Goal: Information Seeking & Learning: Learn about a topic

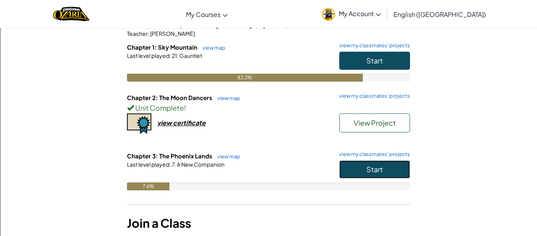
click at [370, 172] on span "Start" at bounding box center [374, 168] width 17 height 9
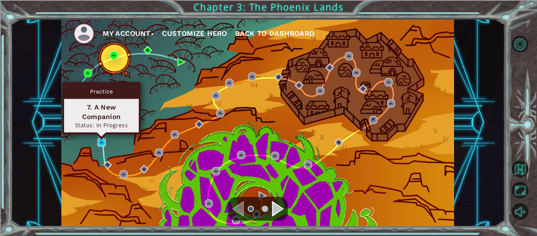
click at [99, 144] on img at bounding box center [102, 142] width 8 height 8
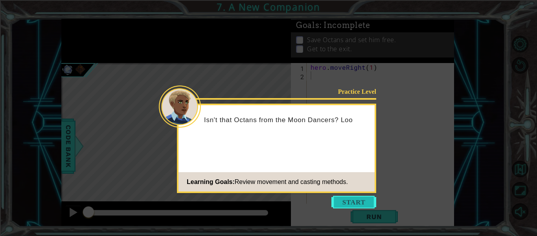
click at [367, 203] on button "Start" at bounding box center [353, 201] width 45 height 13
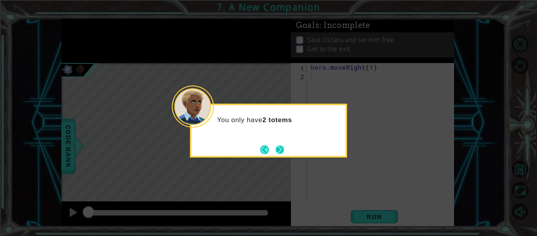
click at [282, 147] on button "Next" at bounding box center [280, 149] width 13 height 13
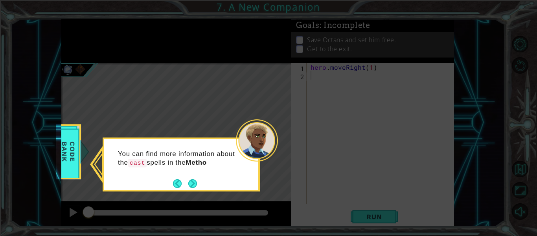
click at [198, 183] on div "You can find more information about the cast spells in the Metho" at bounding box center [181, 164] width 157 height 54
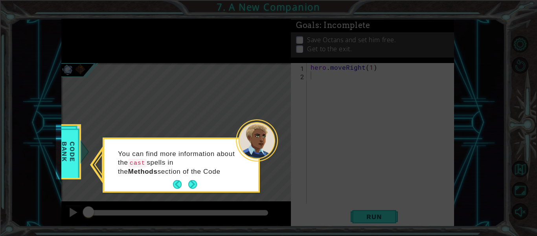
click at [197, 183] on button "Next" at bounding box center [193, 184] width 10 height 10
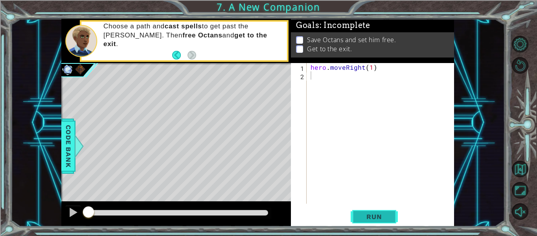
click at [363, 212] on span "Run" at bounding box center [374, 216] width 31 height 8
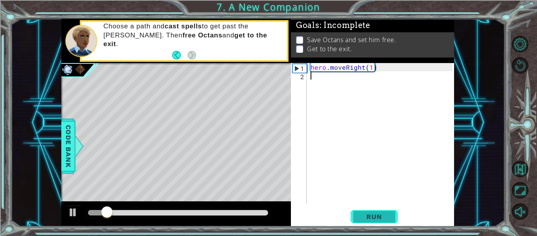
click at [379, 221] on button "Run" at bounding box center [374, 216] width 47 height 16
click at [377, 222] on button "Run" at bounding box center [374, 216] width 47 height 16
click at [363, 221] on button "Run" at bounding box center [374, 216] width 47 height 16
type textarea "f"
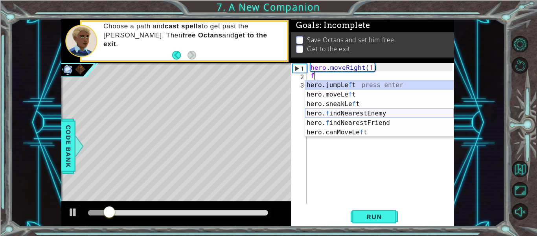
click at [360, 114] on div "hero.jumpLe f t press enter hero.moveLe f t press enter hero.sneakLe f t press …" at bounding box center [379, 117] width 149 height 75
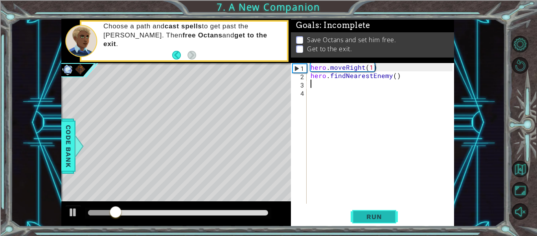
click at [372, 219] on span "Run" at bounding box center [374, 216] width 31 height 8
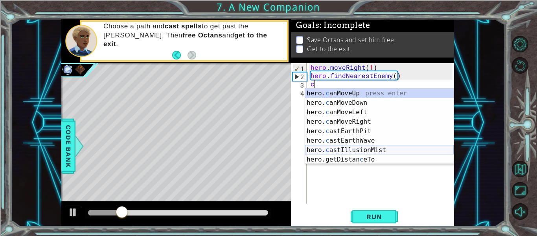
click at [389, 152] on div "hero. c anMoveUp press enter hero. c anMoveDown press enter hero. c anMoveLeft …" at bounding box center [379, 135] width 149 height 94
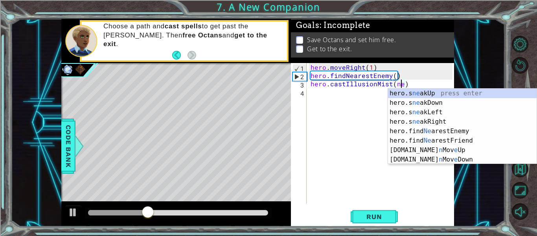
scroll to position [0, 6]
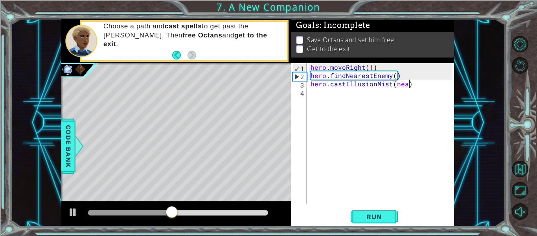
click at [418, 87] on div "hero . moveRight ( 1 ) hero . findNearestEnemy ( ) hero . castIllusionMist ( ne…" at bounding box center [382, 141] width 147 height 157
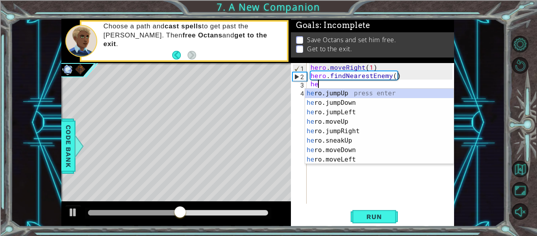
scroll to position [0, 0]
type textarea "h"
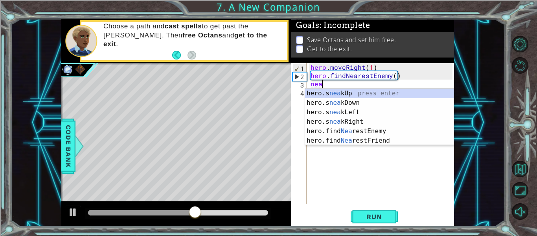
scroll to position [0, 0]
type textarea "near"
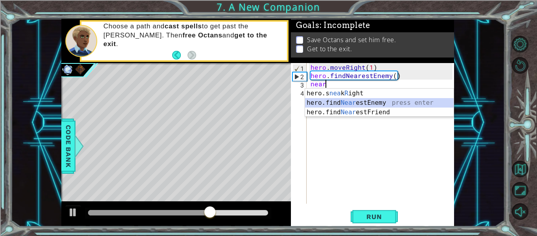
click at [407, 102] on div "hero.s nea k R ight press enter hero.find Near estEnemy press enter hero.find N…" at bounding box center [379, 111] width 149 height 47
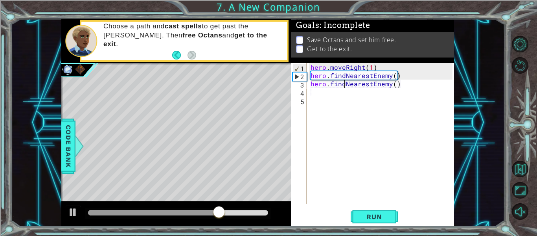
click at [345, 82] on div "hero . moveRight ( 1 ) hero . findNearestEnemy ( ) hero . findNearestEnemy ( )" at bounding box center [382, 141] width 147 height 157
click at [391, 83] on div "hero . moveRight ( 1 ) hero . findNearestEnemy ( ) NearestEnemy ( )" at bounding box center [382, 141] width 147 height 157
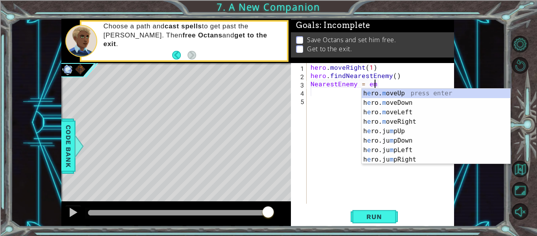
scroll to position [0, 4]
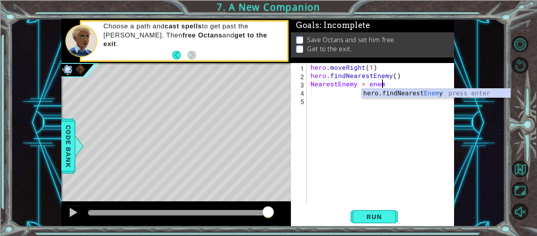
type textarea "NearestEnemy = enemy"
click at [315, 90] on div "hero . moveRight ( 1 ) hero . findNearestEnemy ( ) NearestEnemy = enemy" at bounding box center [382, 141] width 147 height 157
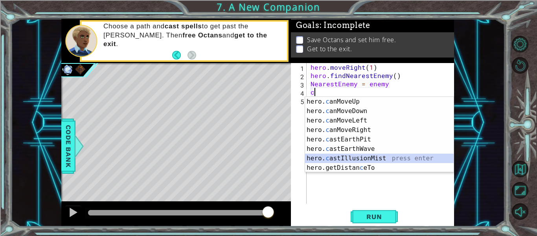
click at [388, 157] on div "hero. c anMoveUp press enter hero. c anMoveDown press enter hero. c anMoveLeft …" at bounding box center [379, 144] width 149 height 94
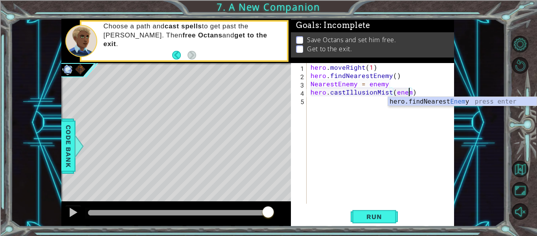
scroll to position [0, 6]
click at [373, 216] on span "Run" at bounding box center [374, 216] width 31 height 8
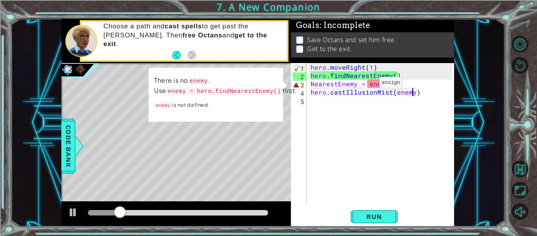
click at [366, 85] on div "hero . moveRight ( 1 ) hero . findNearestEnemy ( ) NearestEnemy = enemy hero . …" at bounding box center [382, 141] width 147 height 157
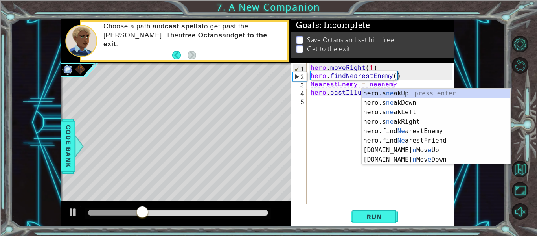
scroll to position [0, 4]
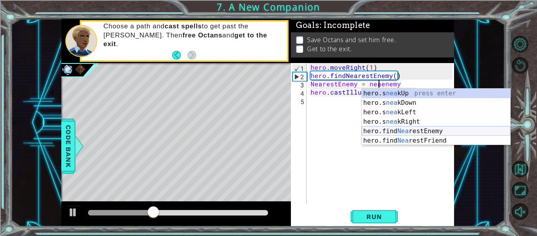
click at [396, 131] on div "hero.s nea kUp press enter hero.s nea kDown press enter hero.s nea kLeft press …" at bounding box center [436, 125] width 149 height 75
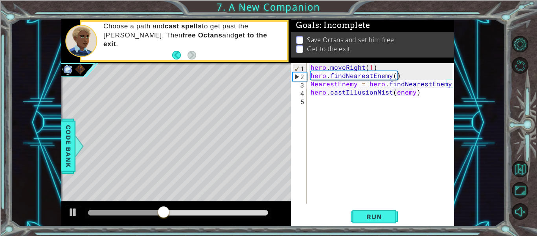
click at [401, 83] on div "hero . moveRight ( 1 ) hero . findNearestEnemy ( ) NearestEnemy = hero . findNe…" at bounding box center [382, 141] width 147 height 157
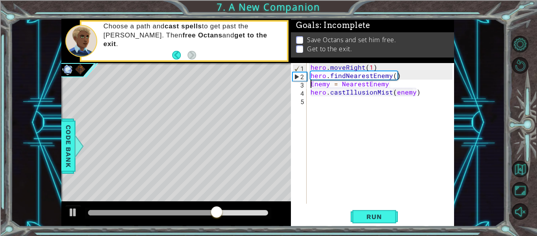
click at [416, 86] on div "hero . moveRight ( 1 ) hero . findNearestEnemy ( ) Enemy = NearestEnemy hero . …" at bounding box center [382, 141] width 147 height 157
click at [373, 209] on button "Run" at bounding box center [374, 216] width 47 height 16
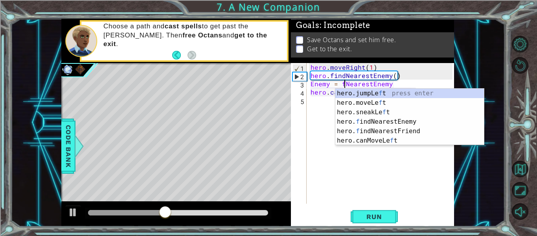
scroll to position [0, 2]
click at [403, 119] on div "hero.jumpLe f t press enter hero.moveLe f t press enter hero.sneakLe f t press …" at bounding box center [409, 125] width 149 height 75
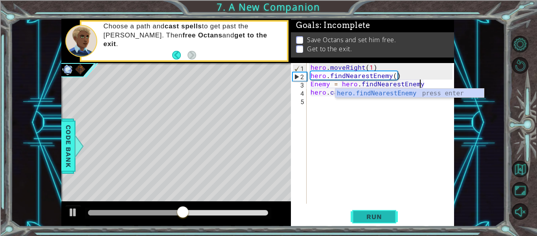
click at [387, 221] on button "Run" at bounding box center [374, 216] width 47 height 16
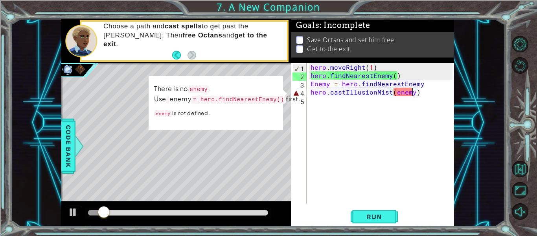
click at [413, 94] on div "hero . moveRight ( 1 ) hero . findNearestEnemy ( ) Enemy = hero . findNearestEn…" at bounding box center [382, 141] width 147 height 157
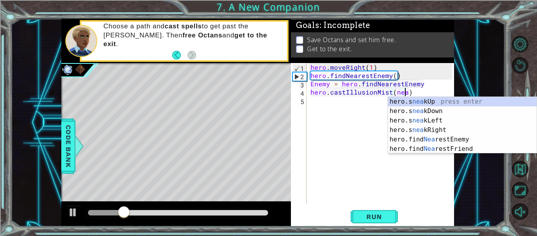
scroll to position [0, 6]
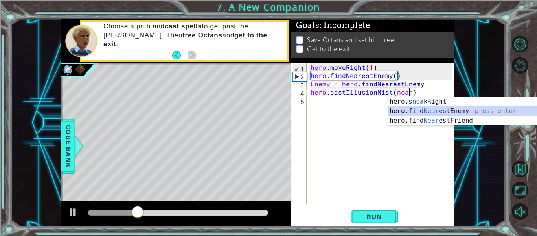
click at [472, 109] on div "hero.s nea k R ight press enter hero.find Near estEnemy press enter hero.find N…" at bounding box center [462, 120] width 149 height 47
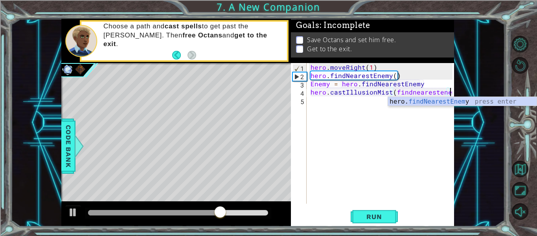
scroll to position [0, 9]
click at [387, 214] on span "Run" at bounding box center [374, 216] width 31 height 8
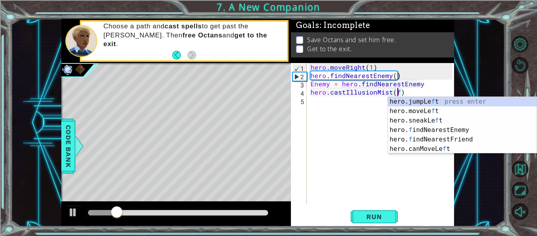
scroll to position [0, 5]
type textarea "hero.castIllusionMist()"
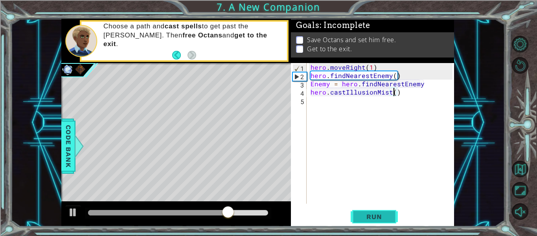
click at [379, 209] on button "Run" at bounding box center [374, 216] width 47 height 16
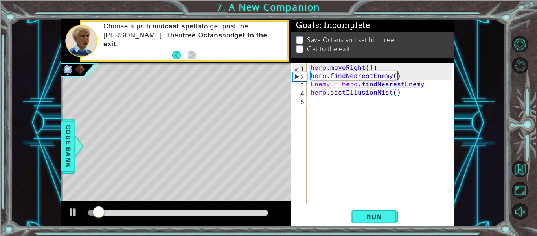
click at [379, 103] on div "hero . moveRight ( 1 ) hero . findNearestEnemy ( ) Enemy = hero . findNearestEn…" at bounding box center [382, 141] width 147 height 157
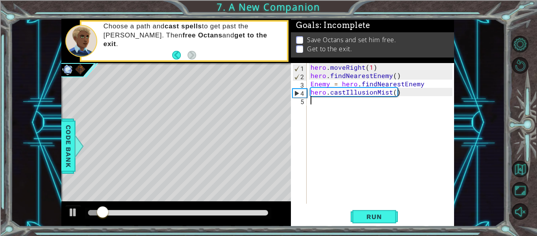
type textarea "s"
click at [393, 92] on div "hero . moveRight ( 1 ) hero . findNearestEnemy ( ) Enemy = hero . findNearestEn…" at bounding box center [382, 141] width 147 height 157
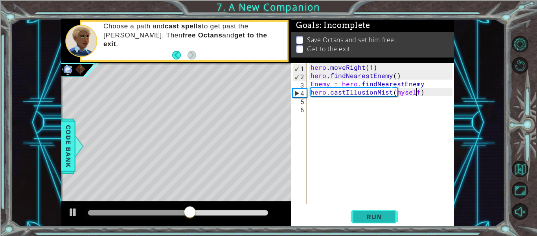
click at [387, 218] on span "Run" at bounding box center [374, 216] width 31 height 8
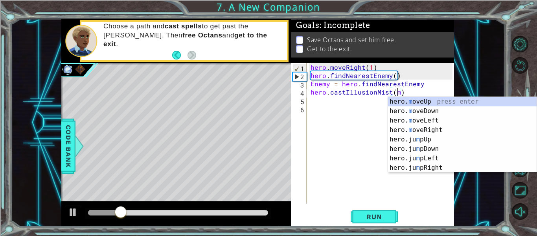
scroll to position [0, 5]
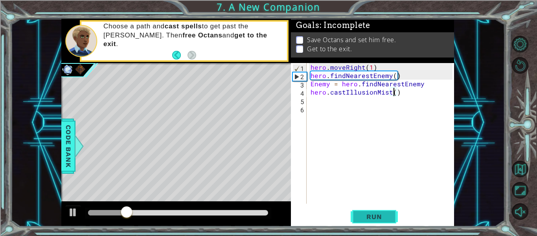
click at [352, 219] on button "Run" at bounding box center [374, 216] width 47 height 16
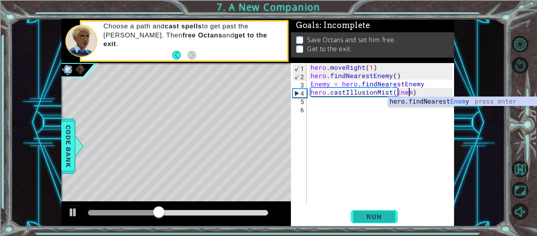
scroll to position [0, 6]
click at [384, 210] on button "Run" at bounding box center [374, 216] width 47 height 16
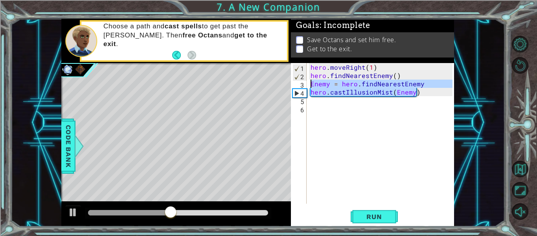
drag, startPoint x: 429, startPoint y: 92, endPoint x: 303, endPoint y: 85, distance: 126.5
click at [303, 85] on div "hero.castIllusionMist(Enemy) 1 2 3 4 5 6 hero . moveRight ( 1 ) hero . findNear…" at bounding box center [372, 133] width 162 height 140
type textarea "Enemy = hero.findNearestEnemy hero.castIllusionMist(Enemy)"
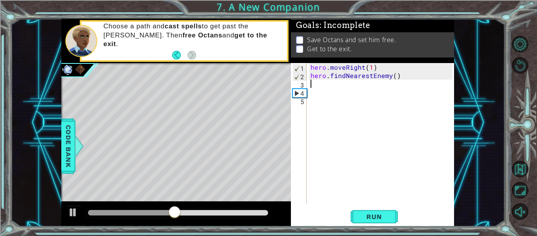
scroll to position [0, 0]
type textarea "hero.findNearestEnemy()"
type textarea "j"
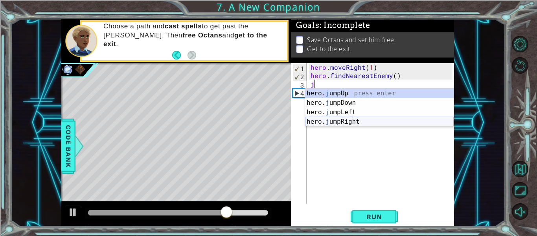
click at [312, 119] on div "hero. j umpUp press enter hero. j umpDown press enter hero. j umpLeft press ent…" at bounding box center [379, 116] width 149 height 57
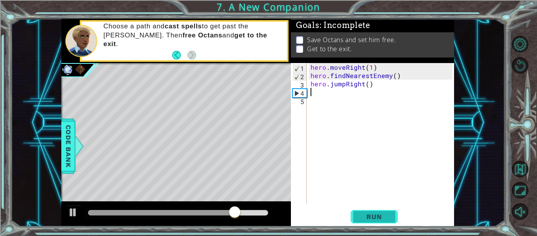
click at [392, 222] on button "Run" at bounding box center [374, 216] width 47 height 16
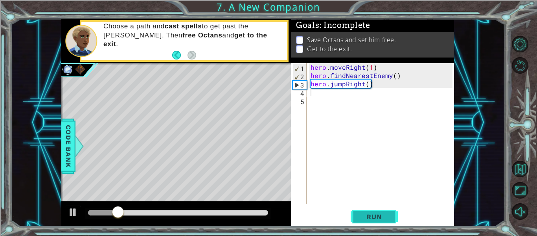
click at [365, 221] on button "Run" at bounding box center [374, 216] width 47 height 16
click at [368, 80] on div "hero . moveRight ( 1 ) hero . findNearestEnemy ( ) hero . jumpRight ( )" at bounding box center [382, 141] width 147 height 157
click at [355, 210] on button "Run" at bounding box center [374, 216] width 47 height 16
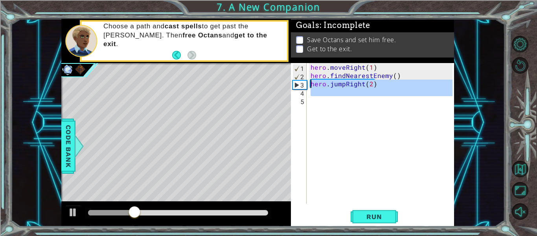
drag, startPoint x: 431, startPoint y: 97, endPoint x: 291, endPoint y: 85, distance: 140.5
click at [291, 85] on div "hero.jumpRight(2) 1 2 3 4 5 hero . moveRight ( 1 ) hero . findNearestEnemy ( ) …" at bounding box center [372, 133] width 162 height 140
type textarea "hero.jumpRight(2)"
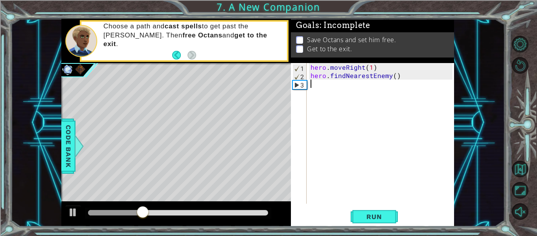
scroll to position [0, 0]
type textarea "hero.findNearestEnemy()"
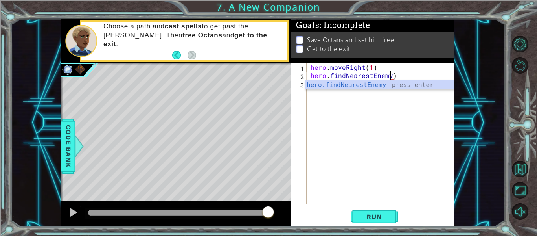
type textarea "hero.findNearestEnemy()"
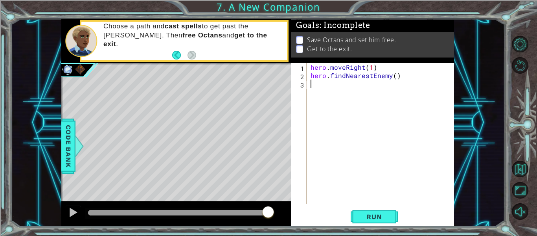
type textarea "hero.findNearestEnemy()"
click at [337, 96] on div "hero . moveRight ( 1 ) hero . findNearestEnemy ( )" at bounding box center [382, 141] width 147 height 157
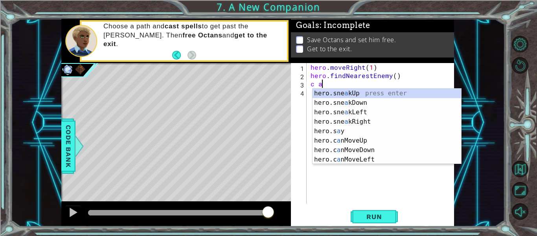
scroll to position [0, 0]
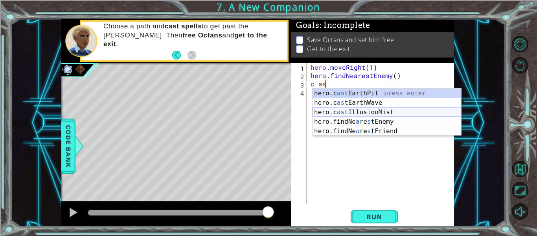
click at [408, 116] on div "hero.c as tEarthPit press enter hero.c as tEarthWave press enter hero.c as tIll…" at bounding box center [387, 121] width 149 height 66
type textarea "c hero.castIllusionMist(friend)"
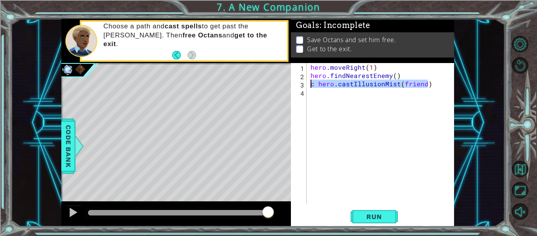
drag, startPoint x: 446, startPoint y: 86, endPoint x: 307, endPoint y: 83, distance: 139.6
click at [307, 83] on div "c hero.castIllusionMist(friend) 1 2 3 4 hero . moveRight ( 1 ) hero . findNeare…" at bounding box center [372, 133] width 162 height 140
type textarea "hero.findNearestEnemy()"
type textarea "c"
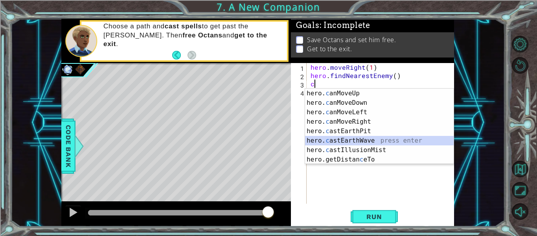
click at [373, 138] on div "hero. c anMoveUp press enter hero. c anMoveDown press enter hero. c anMoveLeft …" at bounding box center [379, 135] width 149 height 94
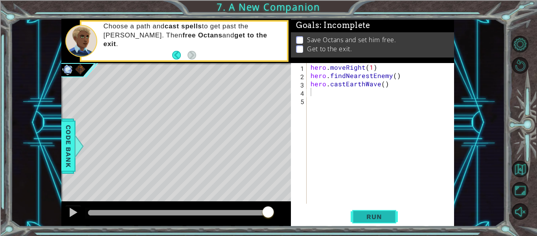
click at [377, 212] on span "Run" at bounding box center [374, 216] width 31 height 8
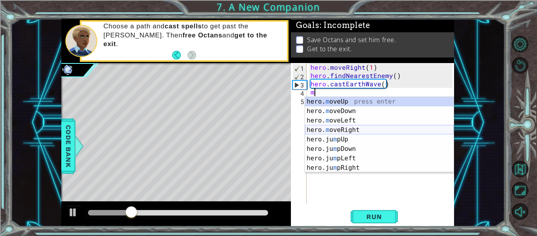
click at [359, 128] on div "hero. m oveUp press enter hero. m oveDown press enter hero. m oveLeft press ent…" at bounding box center [379, 144] width 149 height 94
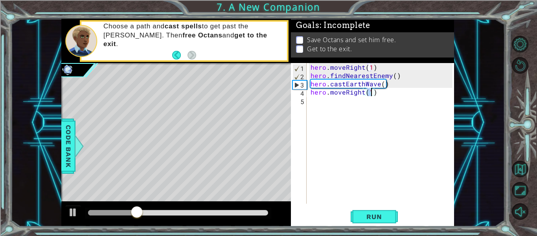
scroll to position [0, 4]
type textarea "hero.moveRight(2)"
click at [381, 215] on span "Run" at bounding box center [374, 216] width 31 height 8
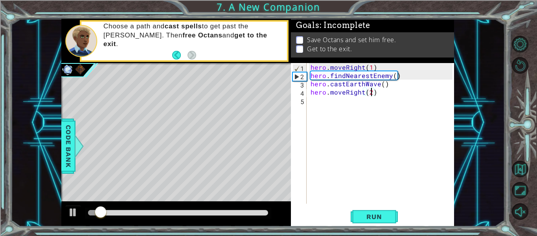
click at [315, 100] on div "hero . moveRight ( 1 ) hero . findNearestEnemy ( ) hero . castEarthWave ( ) her…" at bounding box center [382, 141] width 147 height 157
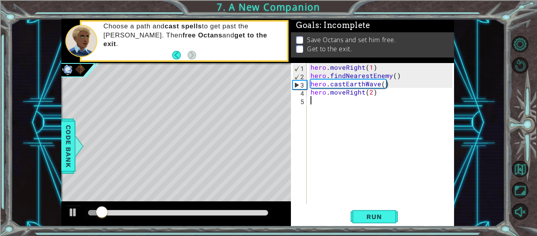
scroll to position [0, 0]
type textarea "j"
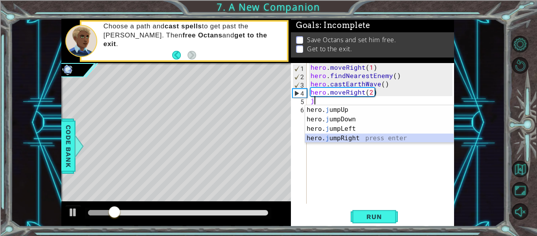
click at [371, 140] on div "hero. j umpUp press enter hero. j umpDown press enter hero. j umpLeft press ent…" at bounding box center [379, 133] width 149 height 57
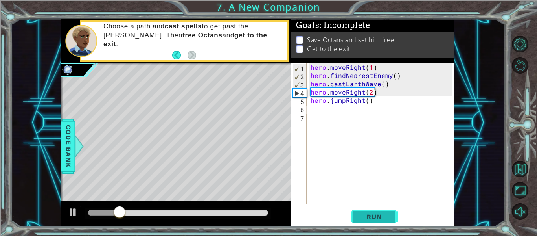
click at [355, 219] on button "Run" at bounding box center [374, 216] width 47 height 16
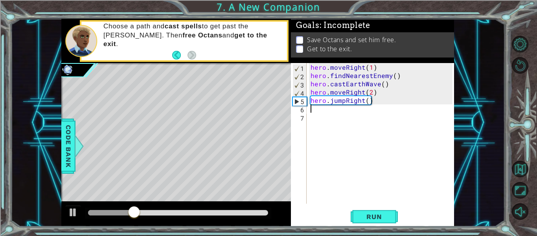
type textarea "f"
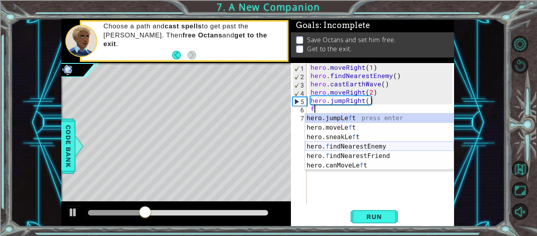
click at [358, 143] on div "hero.jumpLe f t press enter hero.moveLe f t press enter hero.sneakLe f t press …" at bounding box center [379, 150] width 149 height 75
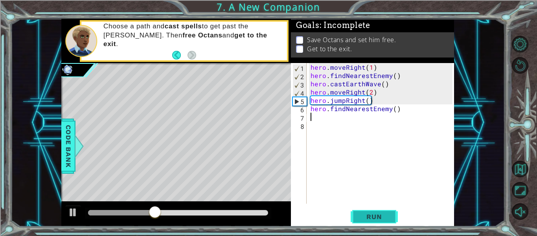
click at [374, 209] on button "Run" at bounding box center [374, 216] width 47 height 16
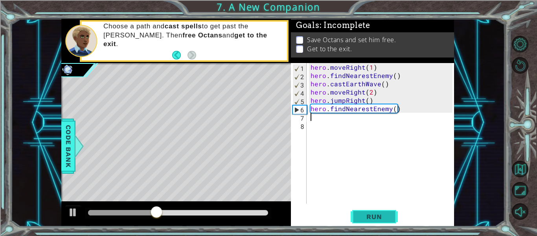
click at [374, 209] on button "Run" at bounding box center [374, 216] width 47 height 16
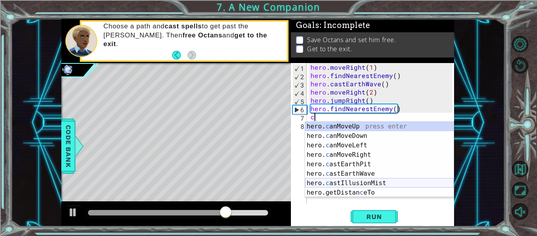
click at [359, 183] on div "hero. c anMoveUp press enter hero. c anMoveDown press enter hero. c anMoveLeft …" at bounding box center [379, 169] width 149 height 94
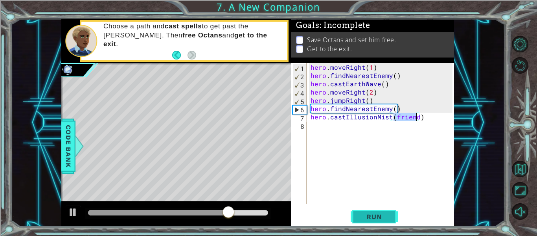
click at [369, 219] on span "Run" at bounding box center [374, 216] width 31 height 8
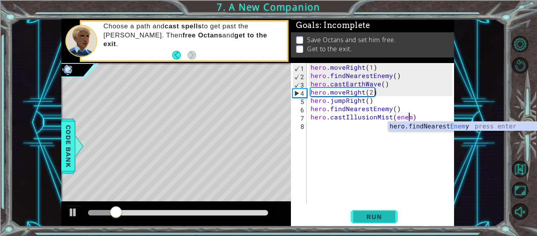
scroll to position [0, 6]
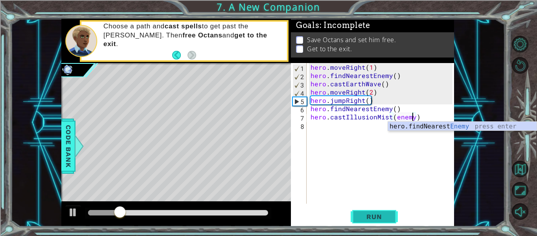
click at [366, 212] on span "Run" at bounding box center [374, 216] width 31 height 8
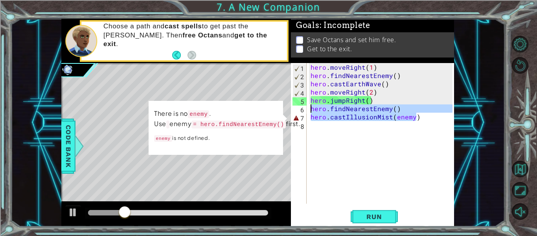
drag, startPoint x: 425, startPoint y: 119, endPoint x: 307, endPoint y: 110, distance: 118.3
click at [307, 110] on div "hero.castIllusionMist(enemy) 1 2 3 4 5 6 7 8 hero . moveRight ( 1 ) hero . find…" at bounding box center [372, 133] width 162 height 140
type textarea "hero.findNearestEnemy() hero.castIllusionMist(enemy)"
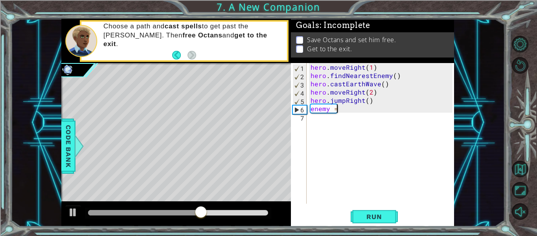
scroll to position [0, 1]
type textarea "enemy = f"
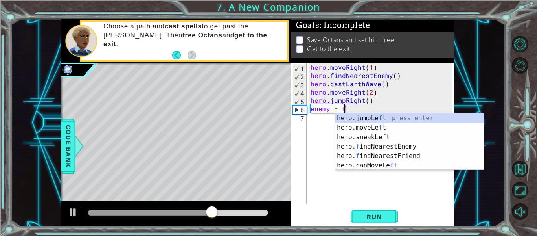
scroll to position [0, 2]
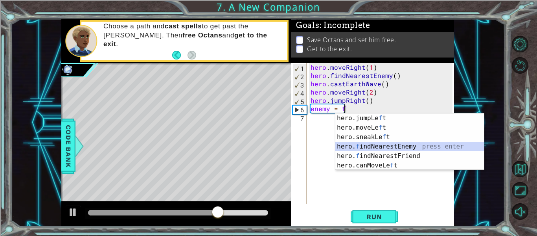
click at [389, 147] on div "hero.jumpLe f t press enter hero.moveLe f t press enter hero.sneakLe f t press …" at bounding box center [409, 150] width 149 height 75
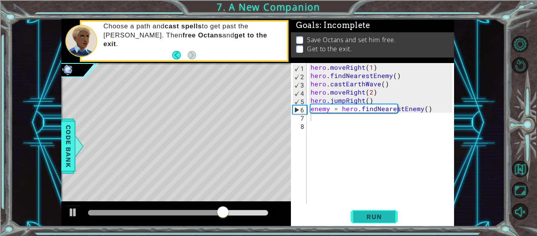
click at [368, 211] on button "Run" at bounding box center [374, 216] width 47 height 16
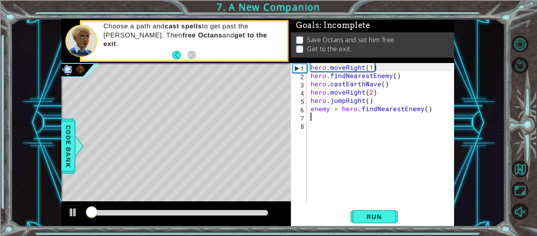
click at [361, 133] on div "hero . moveRight ( 1 ) hero . findNearestEnemy ( ) hero . castEarthWave ( ) her…" at bounding box center [382, 141] width 147 height 157
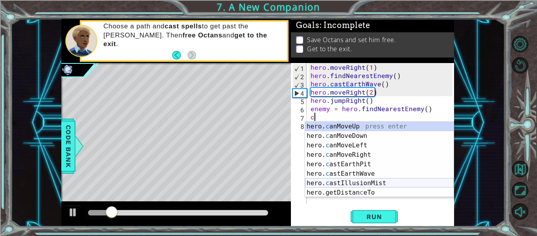
click at [357, 182] on div "hero. c anMoveUp press enter hero. c anMoveDown press enter hero. c anMoveLeft …" at bounding box center [379, 169] width 149 height 94
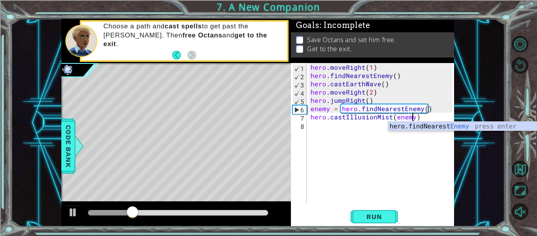
scroll to position [0, 6]
type textarea "hero.castIllusionMist(enemy)"
click at [391, 221] on button "Run" at bounding box center [374, 216] width 47 height 16
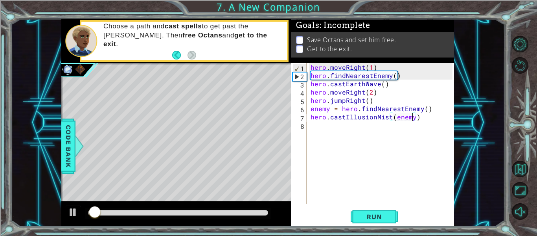
click at [376, 130] on div "hero . moveRight ( 1 ) hero . findNearestEnemy ( ) hero . castEarthWave ( ) her…" at bounding box center [382, 141] width 147 height 157
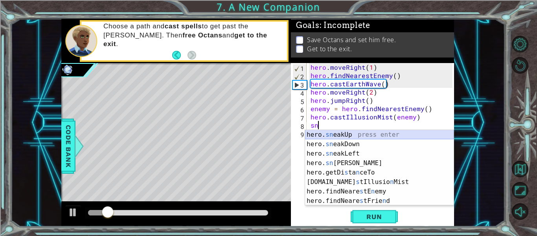
click at [368, 131] on div "hero. sn eakUp press enter hero. sn eakDown press enter hero. sn eakLeft press …" at bounding box center [379, 177] width 149 height 94
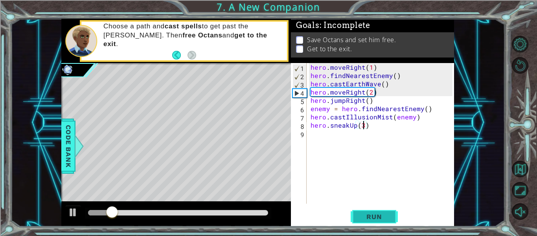
scroll to position [0, 3]
type textarea "hero.sneakUp(3)"
click at [383, 217] on span "Run" at bounding box center [374, 216] width 31 height 8
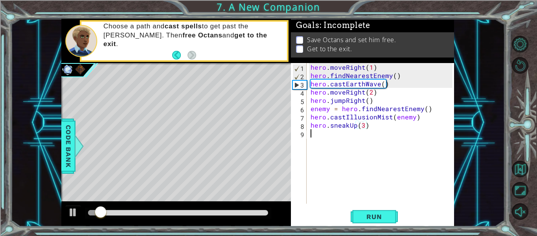
click at [356, 142] on div "hero . moveRight ( 1 ) hero . findNearestEnemy ( ) hero . castEarthWave ( ) her…" at bounding box center [382, 141] width 147 height 157
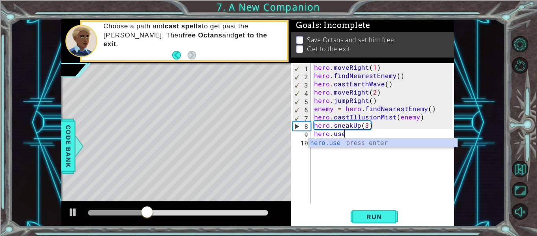
scroll to position [0, 2]
click at [351, 141] on div "hero.use press enter" at bounding box center [383, 152] width 149 height 28
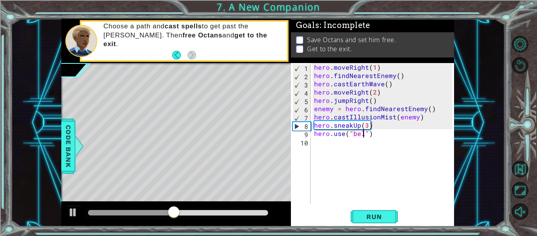
scroll to position [0, 4]
type textarea "hero.use("bell")"
click at [352, 223] on button "Run" at bounding box center [374, 216] width 47 height 16
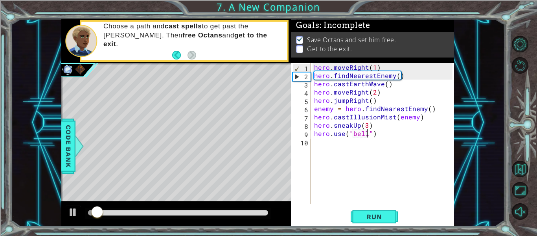
click at [333, 147] on div "hero . moveRight ( 1 ) hero . findNearestEnemy ( ) hero . castEarthWave ( ) her…" at bounding box center [385, 141] width 144 height 157
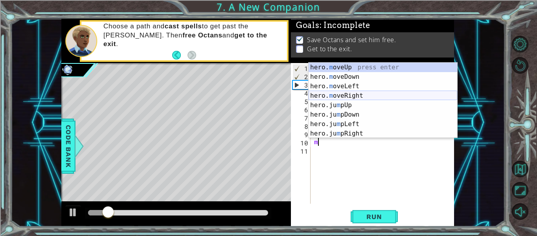
click at [340, 92] on div "hero. m oveUp press enter hero. m oveDown press enter hero. m oveLeft press ent…" at bounding box center [383, 110] width 149 height 94
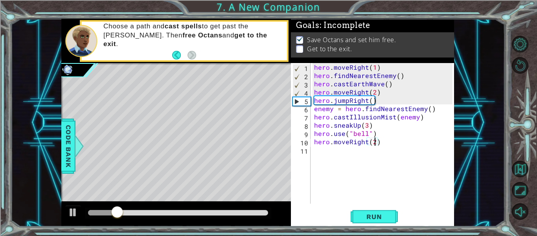
scroll to position [0, 4]
type textarea "hero.moveRight(2)"
click at [375, 218] on span "Run" at bounding box center [374, 216] width 31 height 8
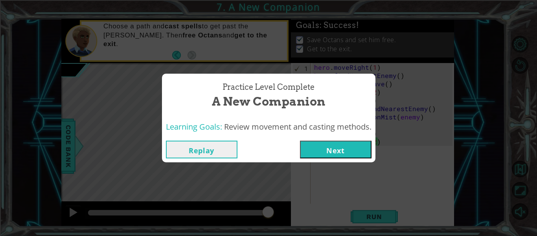
click at [350, 158] on button "Next" at bounding box center [336, 149] width 72 height 18
click at [350, 158] on body "1 ההההההההההההההההההההההההההההההההההההההההההההההההההההההההההההההההההההההההההההה…" at bounding box center [268, 118] width 537 height 236
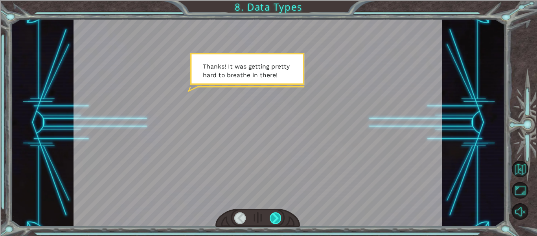
click at [272, 222] on div at bounding box center [275, 217] width 11 height 11
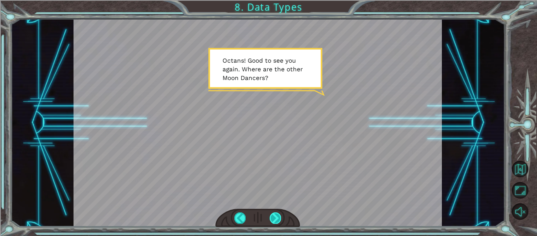
click at [272, 222] on div at bounding box center [275, 217] width 11 height 11
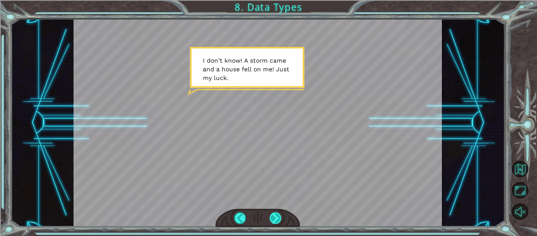
click at [272, 222] on div at bounding box center [275, 217] width 11 height 11
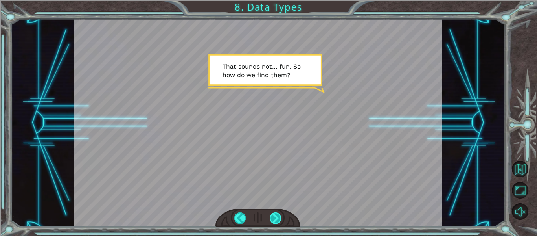
click at [272, 222] on div at bounding box center [275, 217] width 11 height 11
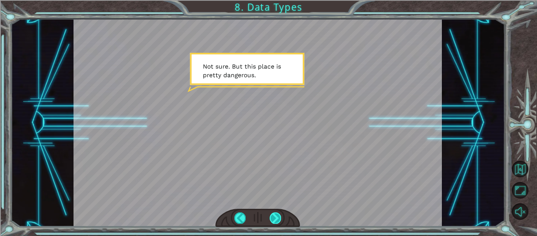
click at [272, 222] on div at bounding box center [275, 217] width 11 height 11
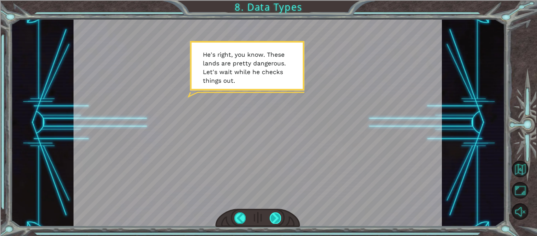
click at [272, 222] on div at bounding box center [275, 217] width 11 height 11
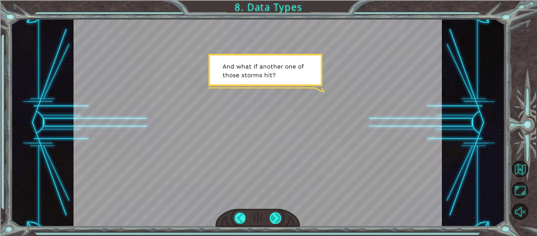
click at [272, 222] on div at bounding box center [275, 217] width 11 height 11
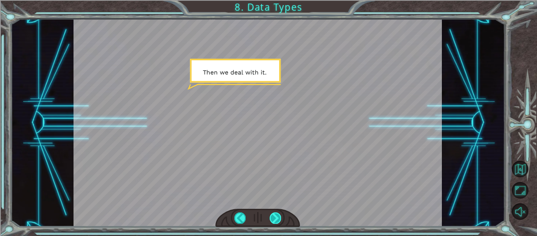
click at [272, 222] on div at bounding box center [275, 217] width 11 height 11
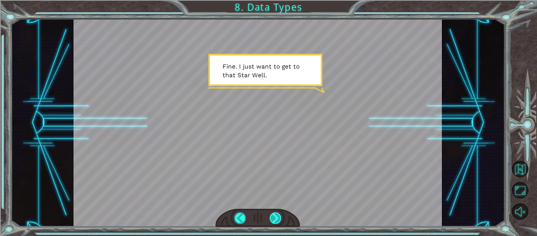
click at [272, 222] on div at bounding box center [275, 217] width 11 height 11
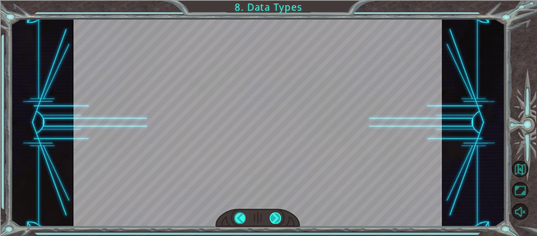
click at [272, 222] on div at bounding box center [275, 217] width 11 height 11
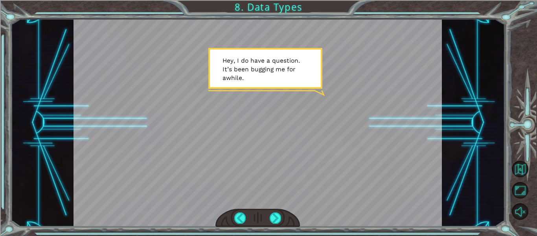
click at [267, 217] on div at bounding box center [257, 217] width 85 height 18
click at [274, 218] on div at bounding box center [275, 217] width 11 height 11
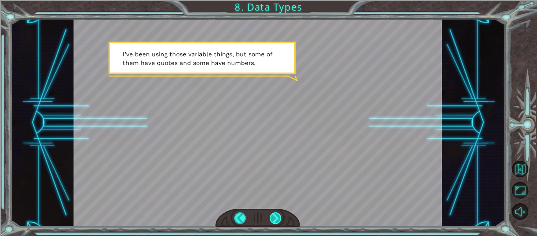
click at [273, 218] on div at bounding box center [275, 217] width 11 height 11
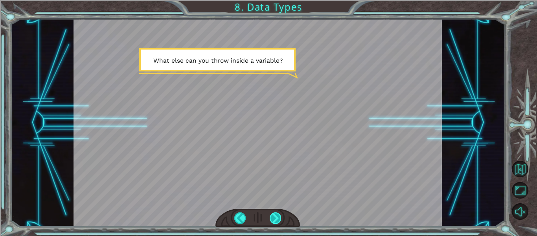
click at [273, 219] on div at bounding box center [275, 217] width 11 height 11
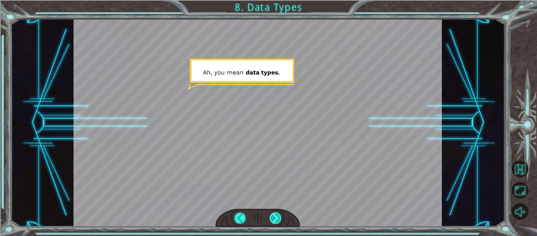
click at [273, 219] on div at bounding box center [275, 217] width 11 height 11
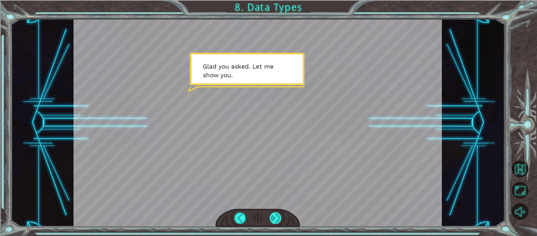
click at [273, 219] on div at bounding box center [275, 217] width 11 height 11
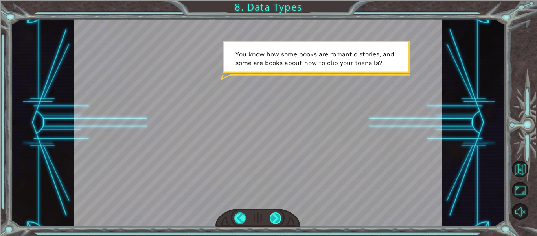
click at [272, 220] on div at bounding box center [275, 217] width 11 height 11
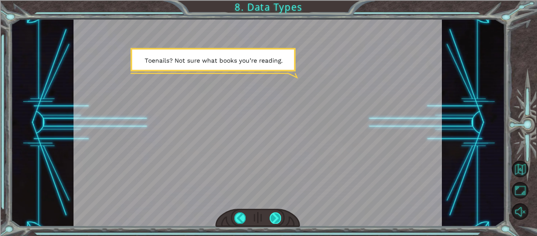
click at [273, 221] on div at bounding box center [275, 217] width 11 height 11
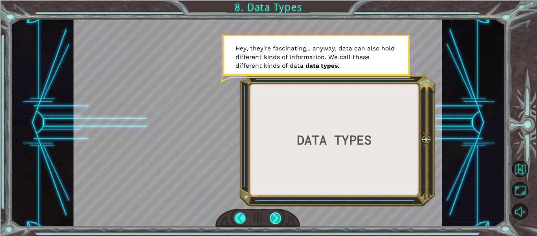
click at [270, 221] on div at bounding box center [275, 217] width 11 height 11
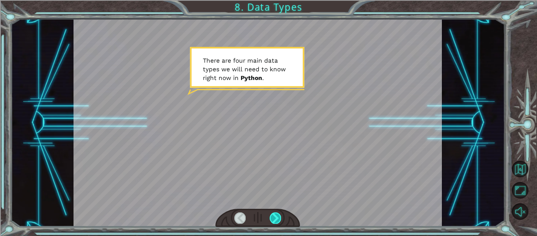
click at [270, 221] on div at bounding box center [275, 217] width 11 height 11
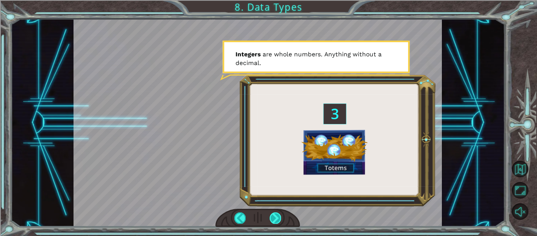
click at [270, 221] on div at bounding box center [275, 217] width 11 height 11
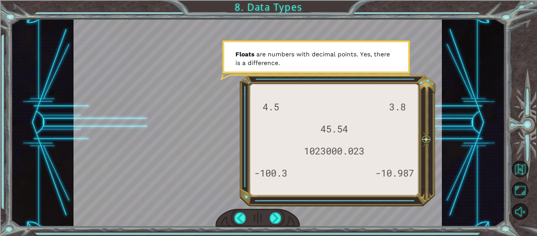
click at [270, 224] on div at bounding box center [257, 217] width 85 height 18
click at [271, 223] on div at bounding box center [275, 217] width 11 height 11
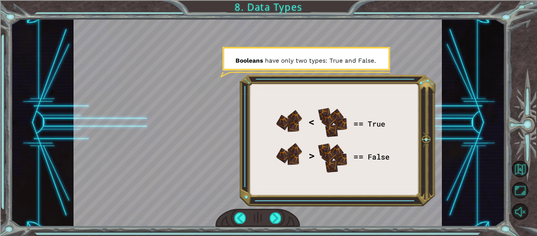
click at [268, 219] on div at bounding box center [257, 217] width 85 height 18
click at [273, 219] on div at bounding box center [275, 217] width 11 height 11
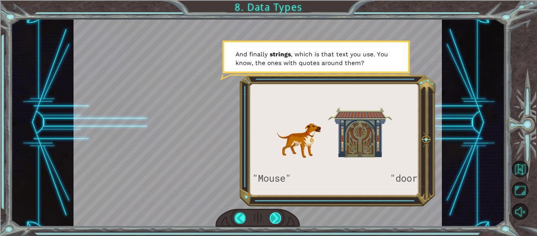
click at [274, 219] on div at bounding box center [275, 217] width 11 height 11
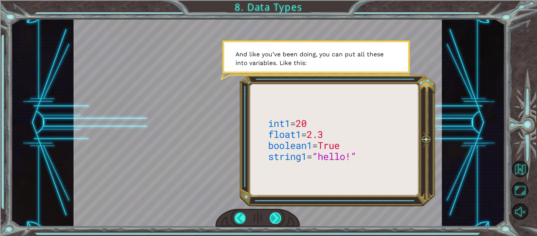
click at [272, 217] on div at bounding box center [275, 217] width 11 height 11
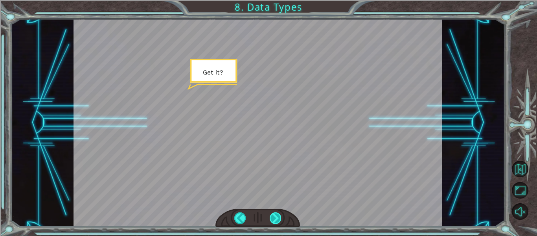
click at [272, 217] on div at bounding box center [275, 217] width 11 height 11
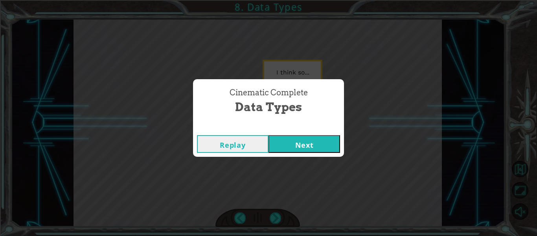
click at [295, 151] on button "Next" at bounding box center [305, 144] width 72 height 18
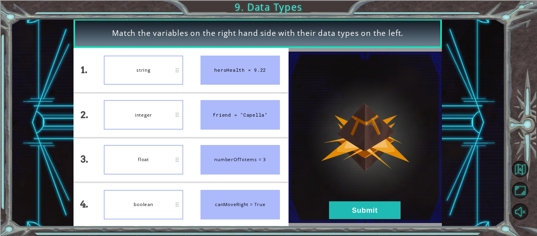
click at [165, 81] on div "string" at bounding box center [143, 69] width 79 height 29
click at [388, 202] on button "Submit" at bounding box center [365, 210] width 72 height 18
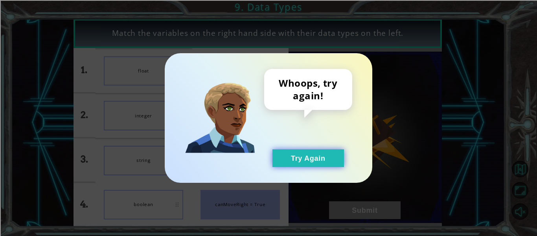
click at [287, 160] on button "Try Again" at bounding box center [308, 158] width 72 height 18
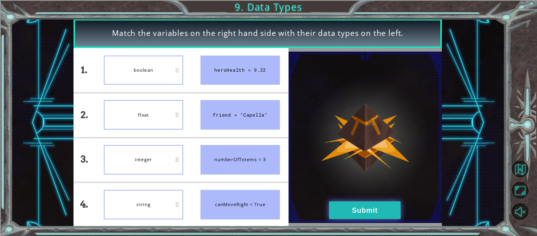
click at [389, 212] on button "Submit" at bounding box center [365, 210] width 72 height 18
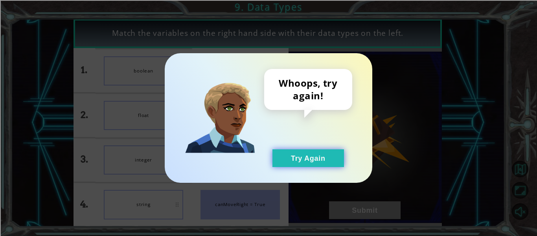
click at [290, 154] on button "Try Again" at bounding box center [308, 158] width 72 height 18
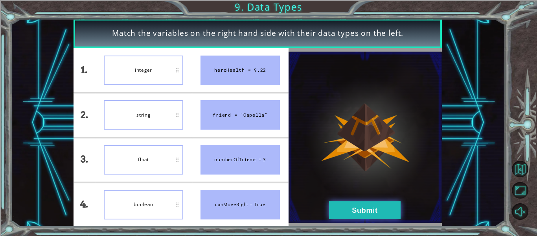
click at [348, 212] on button "Submit" at bounding box center [365, 210] width 72 height 18
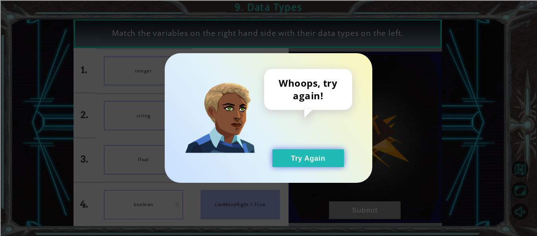
click at [311, 151] on button "Try Again" at bounding box center [308, 158] width 72 height 18
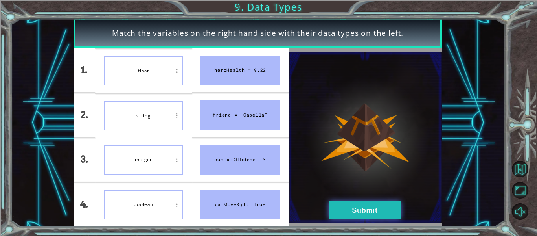
click at [375, 213] on button "Submit" at bounding box center [365, 210] width 72 height 18
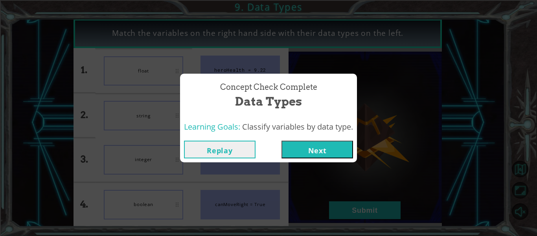
click at [316, 156] on button "Next" at bounding box center [318, 149] width 72 height 18
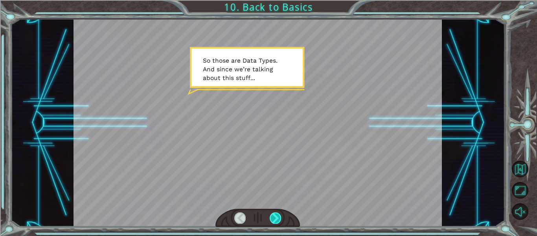
click at [280, 221] on div at bounding box center [275, 217] width 11 height 11
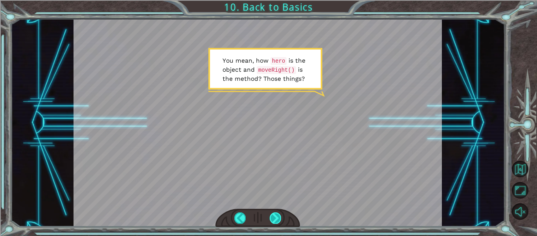
click at [280, 221] on div at bounding box center [275, 217] width 11 height 11
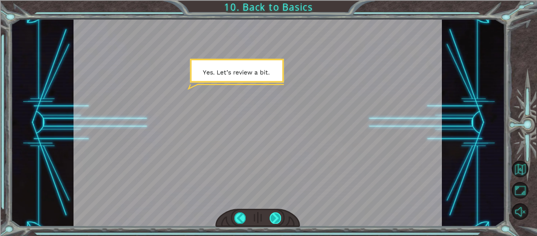
click at [280, 221] on div at bounding box center [275, 217] width 11 height 11
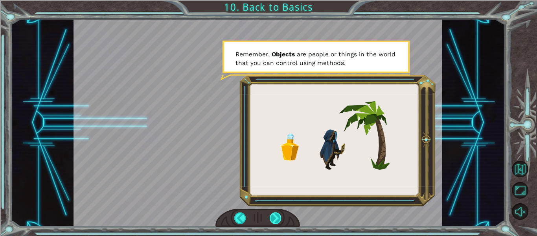
click at [280, 221] on div at bounding box center [275, 217] width 11 height 11
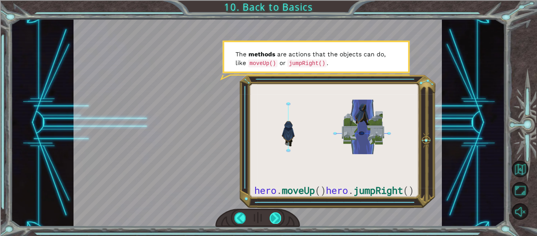
click at [280, 221] on div at bounding box center [275, 217] width 11 height 11
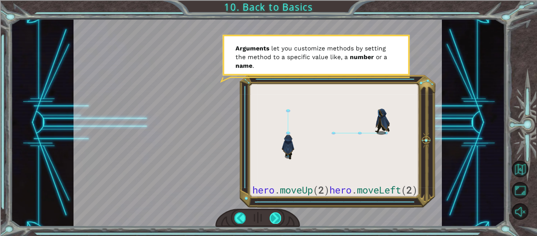
click at [280, 221] on div at bounding box center [275, 217] width 11 height 11
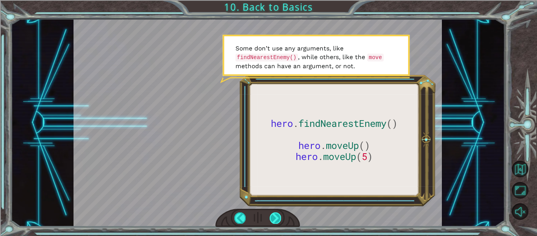
click at [279, 221] on div at bounding box center [275, 217] width 11 height 11
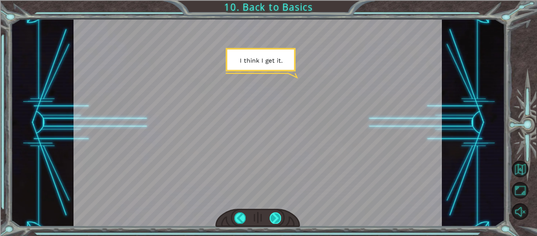
click at [277, 221] on div at bounding box center [275, 217] width 11 height 11
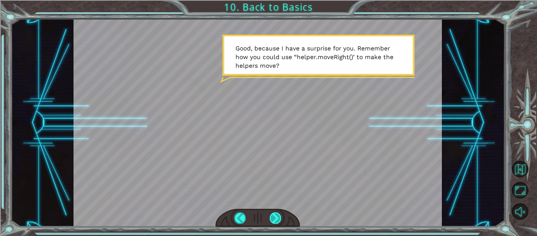
click at [277, 221] on div at bounding box center [275, 217] width 11 height 11
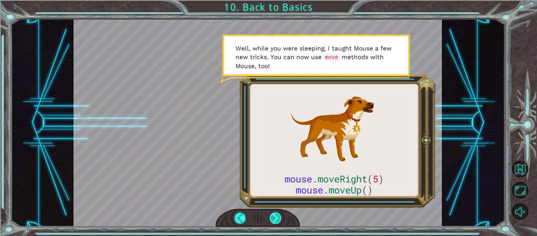
click at [277, 221] on div at bounding box center [275, 217] width 11 height 11
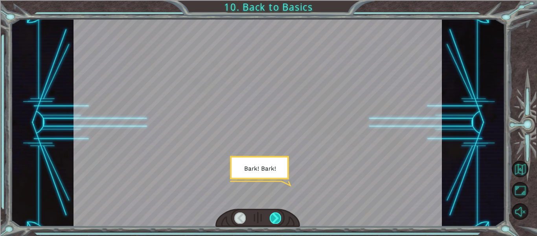
click at [277, 221] on div at bounding box center [275, 217] width 11 height 11
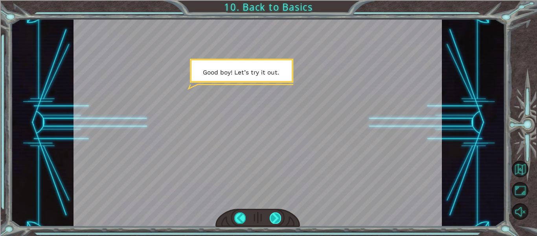
click at [277, 221] on div at bounding box center [275, 217] width 11 height 11
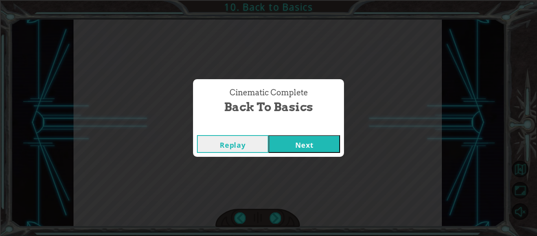
click at [321, 147] on button "Next" at bounding box center [305, 144] width 72 height 18
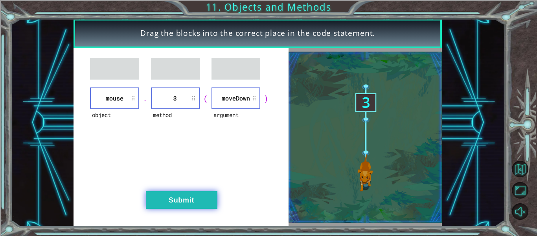
click at [191, 196] on button "Submit" at bounding box center [182, 200] width 72 height 18
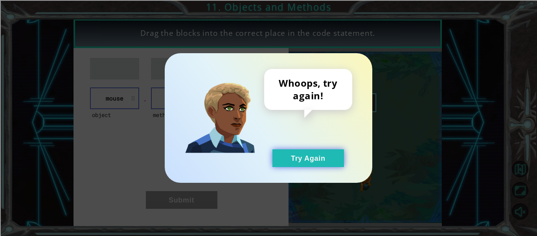
click at [311, 161] on button "Try Again" at bounding box center [308, 158] width 72 height 18
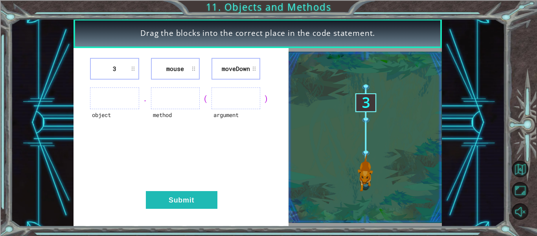
click at [184, 56] on div "3 mouse [GEOGRAPHIC_DATA] object . method ( argument ) Submit" at bounding box center [181, 137] width 215 height 178
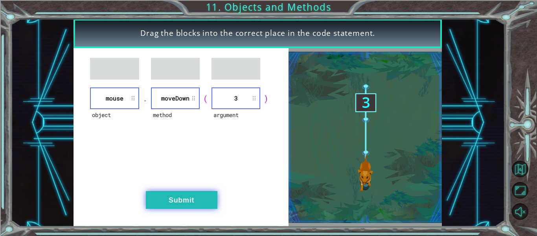
click at [214, 194] on button "Submit" at bounding box center [182, 200] width 72 height 18
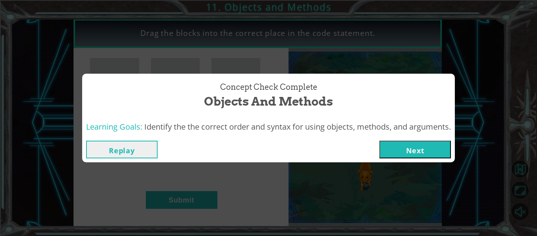
click at [424, 145] on button "Next" at bounding box center [415, 149] width 72 height 18
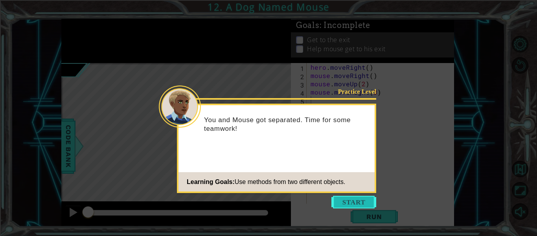
click at [355, 203] on button "Start" at bounding box center [353, 201] width 45 height 13
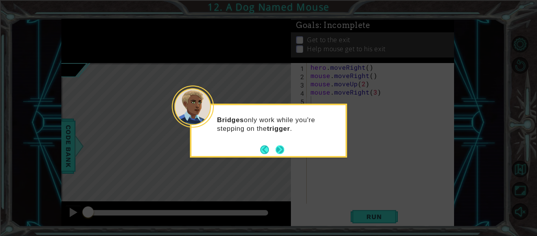
click at [278, 151] on button "Next" at bounding box center [279, 149] width 9 height 9
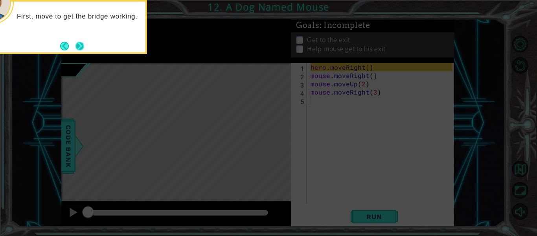
click at [76, 45] on button "Next" at bounding box center [79, 45] width 9 height 9
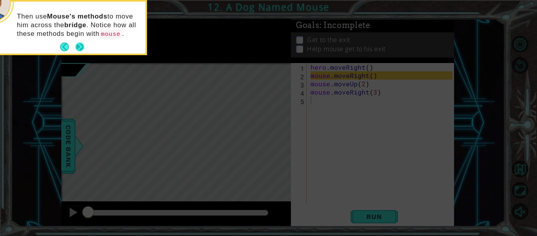
click at [75, 48] on button "Next" at bounding box center [79, 46] width 9 height 9
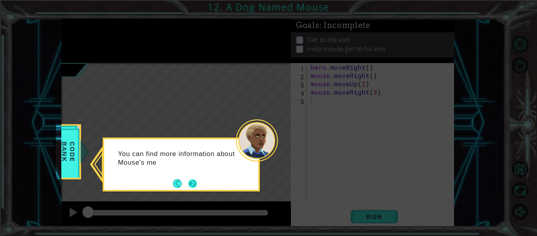
click at [191, 186] on button "Next" at bounding box center [193, 183] width 12 height 12
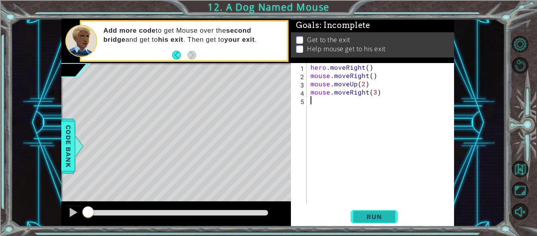
click at [364, 212] on span "Run" at bounding box center [374, 216] width 31 height 8
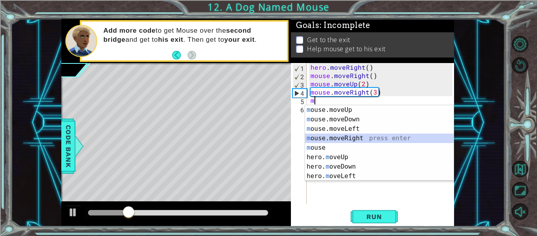
click at [342, 140] on div "m ouse.moveUp press enter m ouse.moveDown press enter m ouse.moveLeft press ent…" at bounding box center [379, 152] width 149 height 94
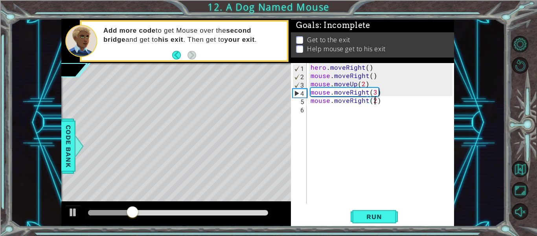
scroll to position [0, 4]
click at [384, 224] on button "Run" at bounding box center [374, 216] width 47 height 16
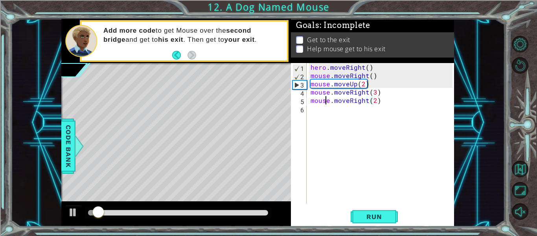
click at [327, 103] on div "hero . moveRight ( ) mouse . moveRight ( ) mouse . moveUp ( 2 ) mouse . moveRig…" at bounding box center [382, 141] width 147 height 157
click at [330, 103] on div "hero . moveRight ( ) mouse . moveRight ( ) mouse . moveUp ( 2 ) mouse . moveRig…" at bounding box center [382, 141] width 147 height 157
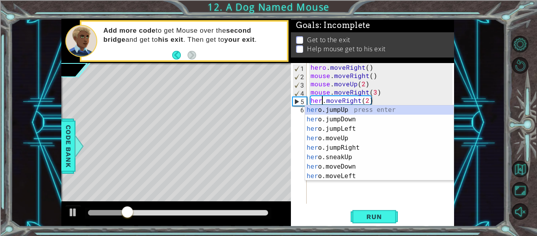
scroll to position [0, 1]
type textarea "hero.moveRight(2)"
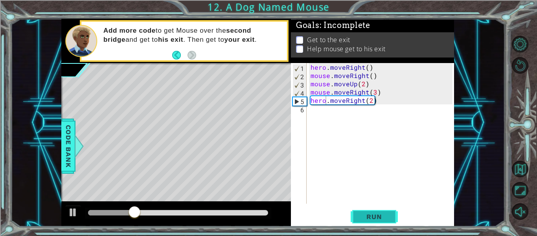
click at [370, 217] on span "Run" at bounding box center [374, 216] width 31 height 8
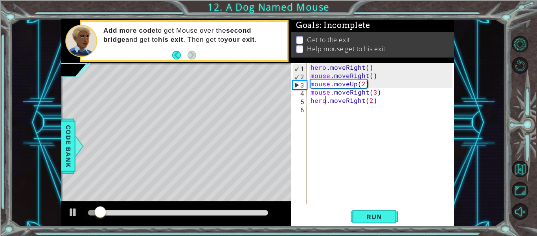
click at [316, 109] on div "hero . moveRight ( ) mouse . moveRight ( ) mouse . moveUp ( 2 ) mouse . moveRig…" at bounding box center [382, 141] width 147 height 157
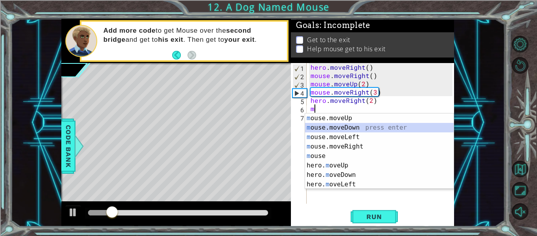
click at [351, 127] on div "m ouse.moveUp press enter m ouse.moveDown press enter m ouse.moveLeft press ent…" at bounding box center [379, 160] width 149 height 94
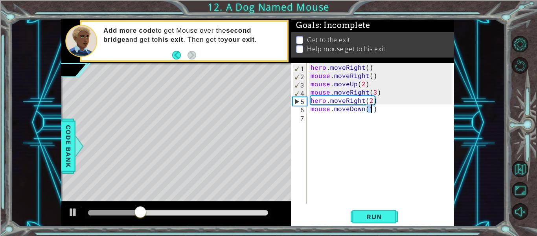
scroll to position [0, 4]
type textarea "mouse.moveDown(2)"
click at [361, 216] on span "Run" at bounding box center [374, 216] width 31 height 8
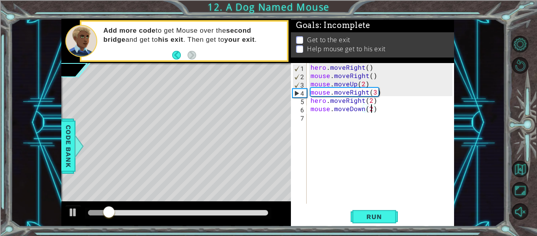
click at [325, 122] on div "hero . moveRight ( ) mouse . moveRight ( ) mouse . moveUp ( 2 ) mouse . moveRig…" at bounding box center [382, 141] width 147 height 157
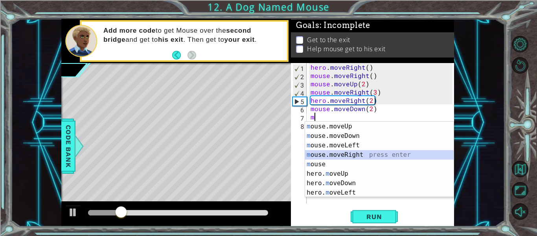
click at [368, 155] on div "m ouse.moveUp press enter m ouse.moveDown press enter m ouse.moveLeft press ent…" at bounding box center [379, 169] width 149 height 94
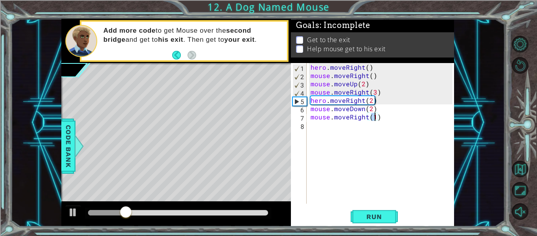
type textarea "mouse.moveRight(2)"
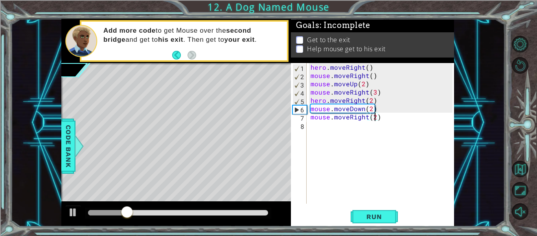
scroll to position [0, 4]
click at [334, 134] on div "hero . moveRight ( ) mouse . moveRight ( ) mouse . moveUp ( 2 ) mouse . moveRig…" at bounding box center [382, 141] width 147 height 157
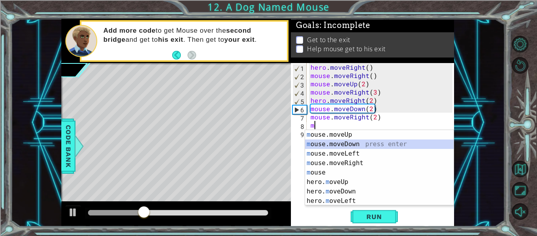
click at [361, 145] on div "m ouse.moveUp press enter m ouse.moveDown press enter m ouse.moveLeft press ent…" at bounding box center [379, 177] width 149 height 94
type textarea "mouse.moveDown(1)"
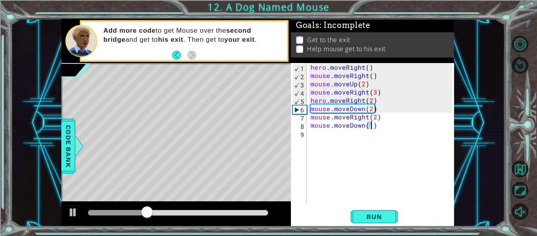
click at [351, 141] on div "hero . moveRight ( ) mouse . moveRight ( ) mouse . moveUp ( 2 ) mouse . moveRig…" at bounding box center [382, 141] width 147 height 157
type textarea "h"
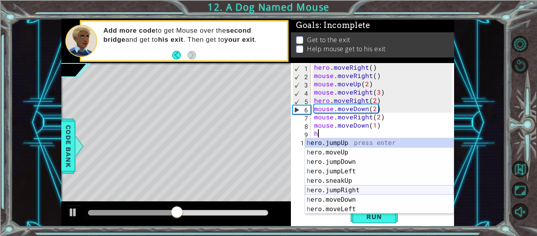
click at [367, 194] on div "h ero.jumpUp press enter h ero.moveUp press enter h ero.jumpDown press enter h …" at bounding box center [379, 185] width 149 height 94
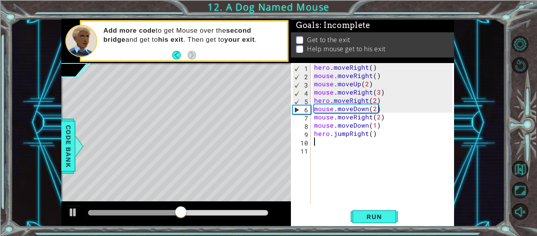
click at [374, 230] on div "1 ההההההההההההההההההההההההההההההההההההההההההההההההההההההההההההההההההההההההההההה…" at bounding box center [268, 118] width 537 height 236
click at [376, 223] on button "Run" at bounding box center [374, 216] width 47 height 16
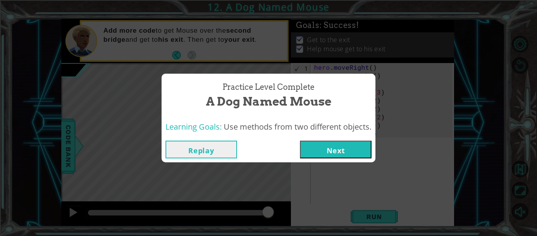
click at [334, 147] on button "Next" at bounding box center [336, 149] width 72 height 18
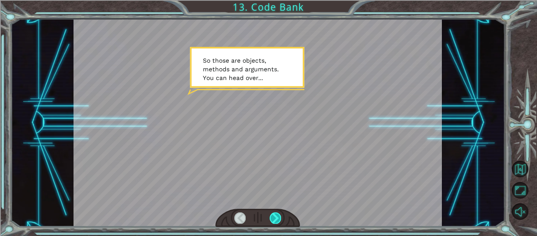
click at [279, 217] on div at bounding box center [275, 217] width 11 height 11
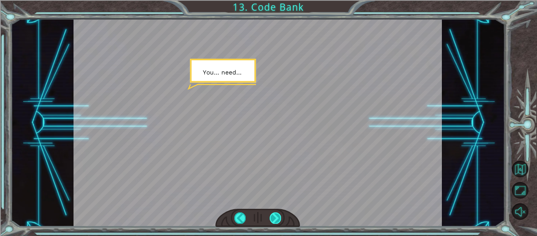
click at [279, 217] on div at bounding box center [275, 217] width 11 height 11
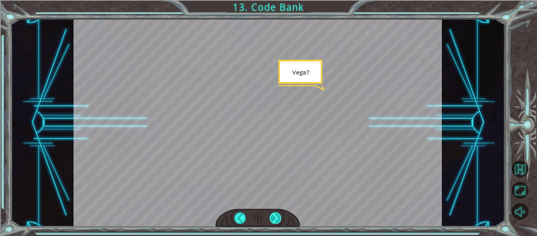
click at [279, 217] on div at bounding box center [275, 217] width 11 height 11
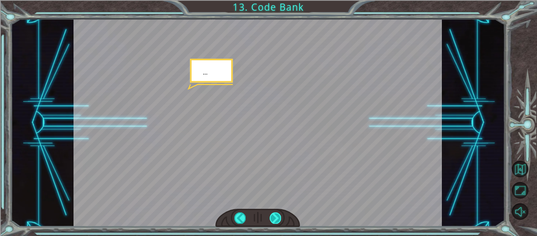
click at [279, 217] on div at bounding box center [275, 217] width 11 height 11
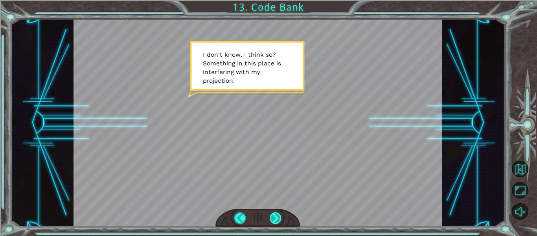
click at [279, 217] on div at bounding box center [275, 217] width 11 height 11
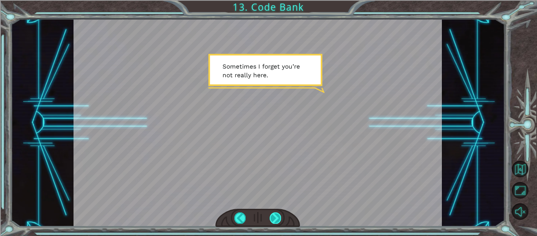
click at [279, 217] on div at bounding box center [275, 217] width 11 height 11
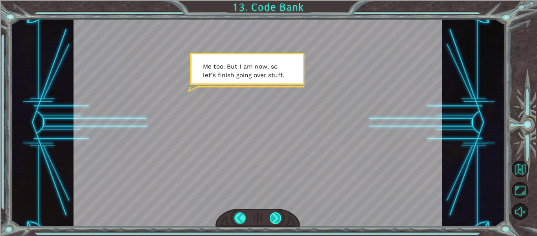
click at [278, 216] on div at bounding box center [275, 217] width 11 height 11
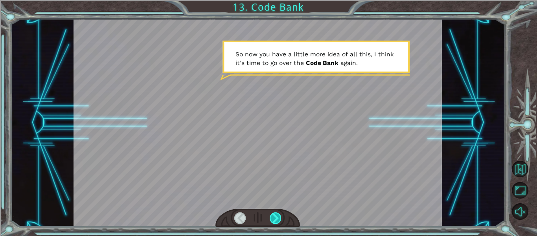
click at [278, 216] on div at bounding box center [275, 217] width 11 height 11
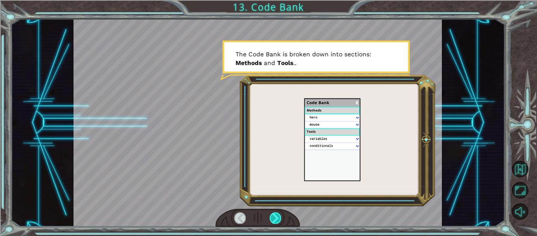
click at [278, 216] on div at bounding box center [275, 217] width 11 height 11
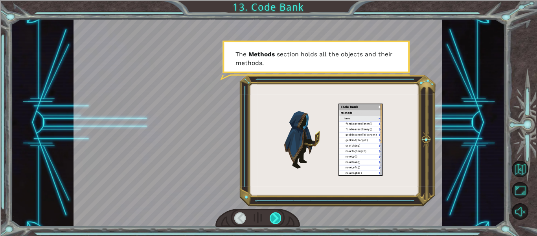
click at [278, 216] on div at bounding box center [275, 217] width 11 height 11
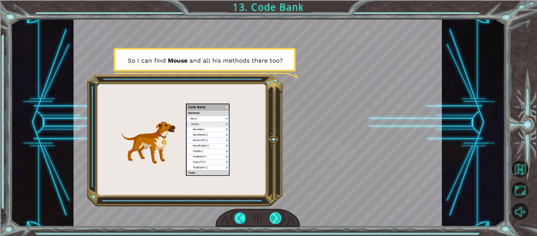
click at [278, 216] on div at bounding box center [275, 217] width 11 height 11
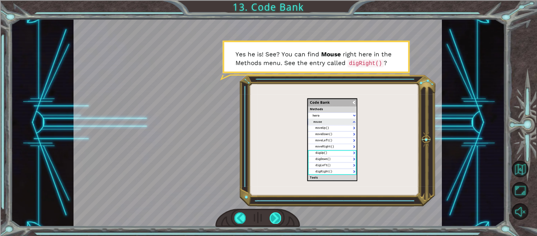
click at [278, 216] on div at bounding box center [275, 217] width 11 height 11
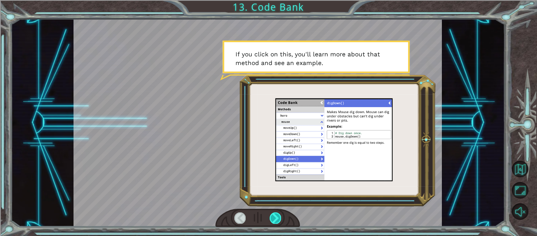
click at [278, 216] on div at bounding box center [275, 217] width 11 height 11
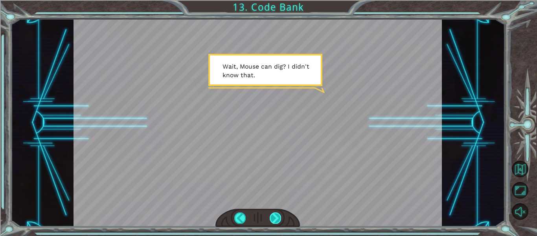
click at [278, 216] on div at bounding box center [275, 217] width 11 height 11
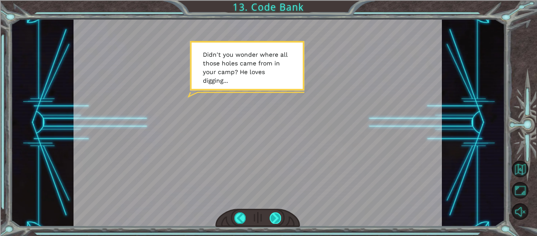
click at [278, 216] on div at bounding box center [275, 217] width 11 height 11
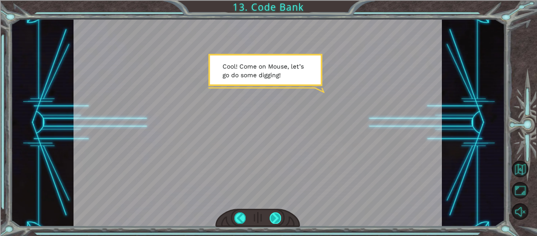
click at [278, 216] on div at bounding box center [275, 217] width 11 height 11
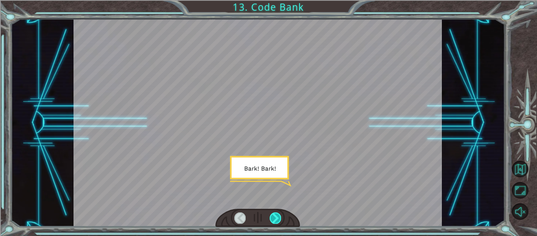
click at [278, 216] on div at bounding box center [275, 217] width 11 height 11
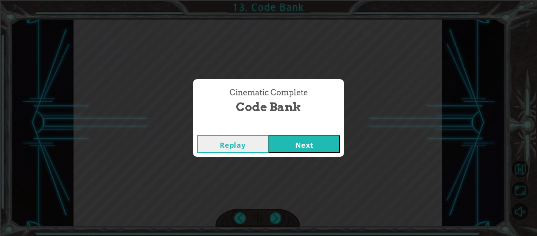
click at [301, 151] on button "Next" at bounding box center [305, 144] width 72 height 18
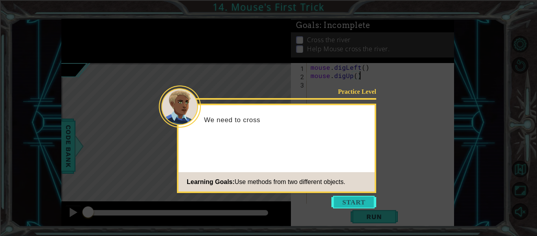
click at [350, 204] on button "Start" at bounding box center [353, 201] width 45 height 13
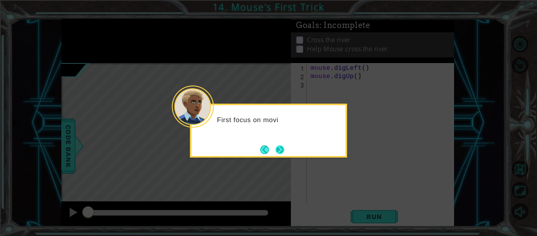
click at [284, 151] on button "Next" at bounding box center [279, 149] width 11 height 11
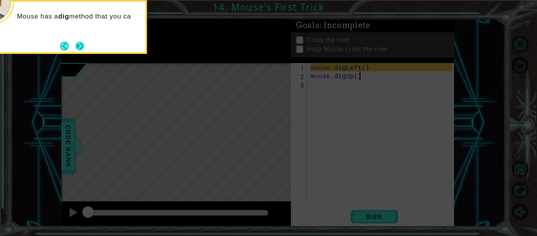
click at [79, 48] on button "Next" at bounding box center [80, 45] width 13 height 13
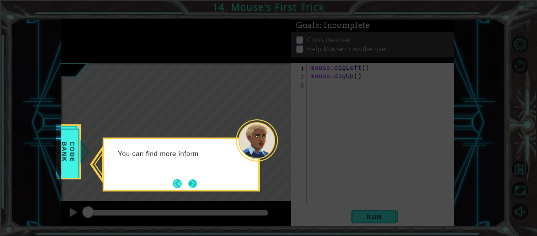
click at [194, 182] on button "Next" at bounding box center [192, 183] width 9 height 9
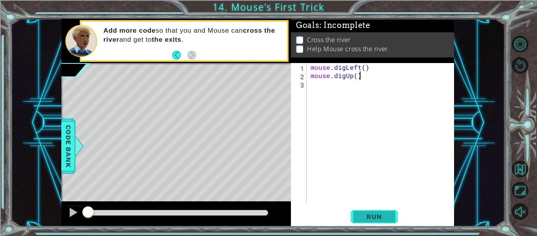
click at [376, 216] on span "Run" at bounding box center [374, 216] width 31 height 8
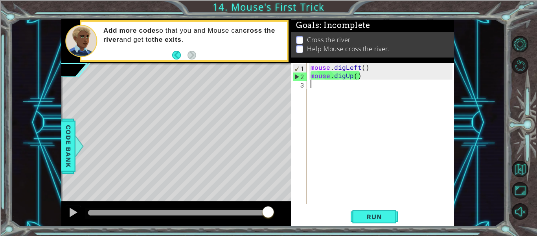
click at [363, 92] on div "mouse . digLeft ( ) mouse . digUp ( )" at bounding box center [382, 141] width 147 height 157
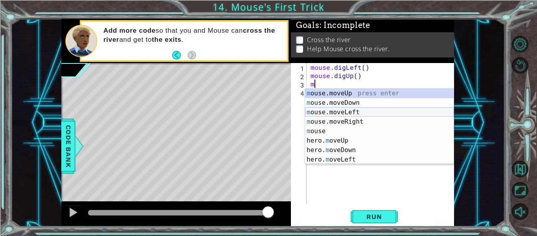
click at [369, 111] on div "m ouse.moveUp press enter m ouse.moveDown press enter m ouse.moveLeft press ent…" at bounding box center [379, 135] width 149 height 94
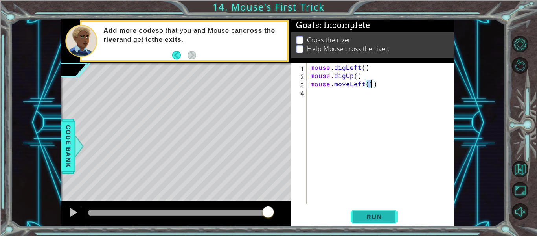
type textarea "mouse.moveLeft(1)"
click at [378, 220] on span "Run" at bounding box center [374, 216] width 31 height 8
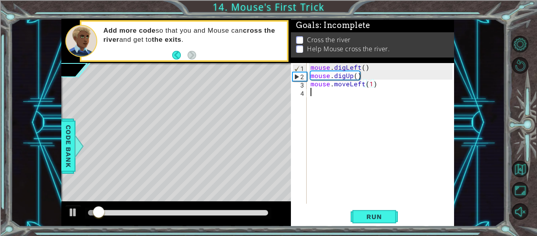
click at [341, 98] on div "mouse . digLeft ( ) mouse . digUp ( ) mouse . moveLeft ( 1 )" at bounding box center [382, 141] width 147 height 157
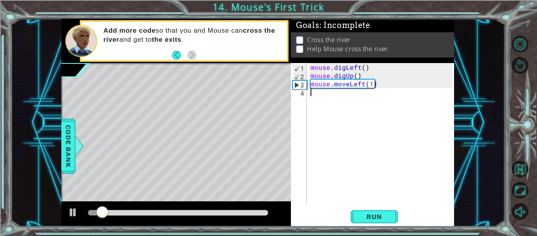
type textarea "h"
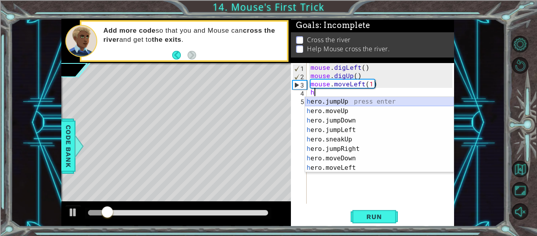
click at [350, 103] on div "h ero.jumpUp press enter h ero.moveUp press enter h ero.jumpDown press enter h …" at bounding box center [379, 144] width 149 height 94
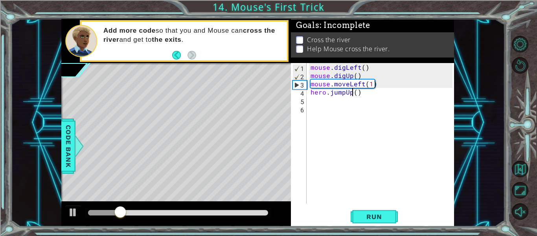
click at [354, 94] on div "mouse . digLeft ( ) mouse . digUp ( ) mouse . moveLeft ( 1 ) hero . jumpUp ( )" at bounding box center [382, 141] width 147 height 157
click at [357, 95] on div "mouse . digLeft ( ) mouse . digUp ( ) mouse . moveLeft ( 1 ) hero . jumpUp ( )" at bounding box center [382, 141] width 147 height 157
type textarea "hero.jumpUp(2)"
click at [354, 103] on div "mouse . digLeft ( ) mouse . digUp ( ) mouse . moveLeft ( 1 ) hero . jumpUp ( 2 )" at bounding box center [382, 141] width 147 height 157
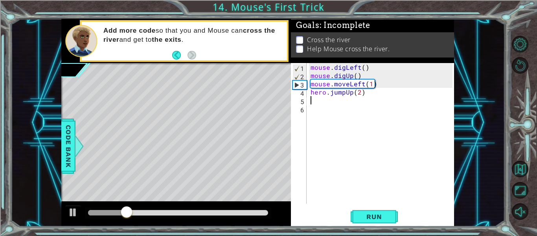
scroll to position [0, 0]
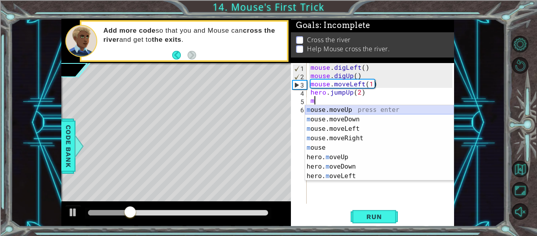
click at [363, 111] on div "m ouse.moveUp press enter m ouse.moveDown press enter m ouse.moveLeft press ent…" at bounding box center [379, 152] width 149 height 94
type textarea "mouse.moveUp(1)"
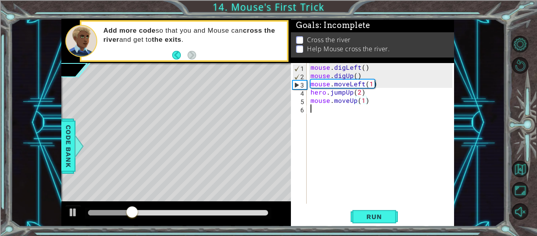
click at [358, 108] on div "mouse . digLeft ( ) mouse . digUp ( ) mouse . moveLeft ( 1 ) hero . jumpUp ( 2 …" at bounding box center [382, 141] width 147 height 157
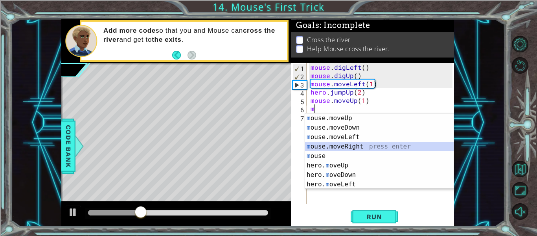
click at [398, 149] on div "m ouse.moveUp press enter m ouse.moveDown press enter m ouse.moveLeft press ent…" at bounding box center [379, 160] width 149 height 94
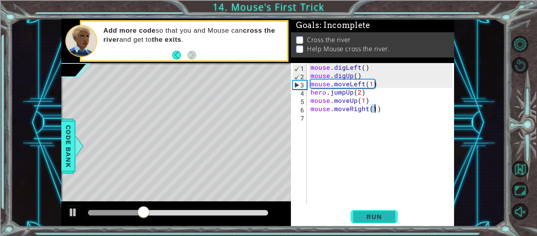
click at [374, 212] on span "Run" at bounding box center [374, 216] width 31 height 8
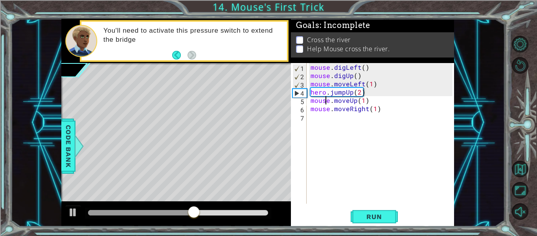
click at [326, 101] on div "mouse . digLeft ( ) mouse . digUp ( ) mouse . moveLeft ( 1 ) hero . jumpUp ( 2 …" at bounding box center [382, 141] width 147 height 157
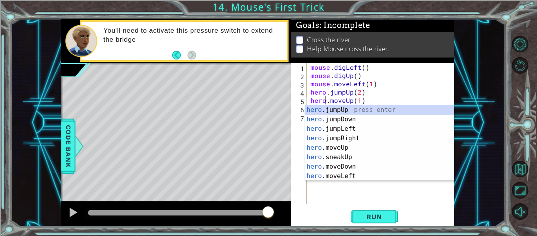
scroll to position [0, 1]
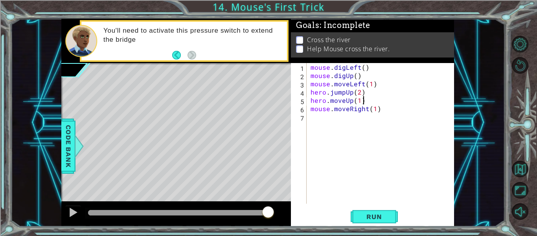
click at [383, 99] on div "mouse . digLeft ( ) mouse . digUp ( ) mouse . moveLeft ( 1 ) hero . jumpUp ( 2 …" at bounding box center [382, 141] width 147 height 157
click at [329, 109] on div "mouse . digLeft ( ) mouse . digUp ( ) mouse . moveLeft ( 1 ) hero . jumpUp ( 2 …" at bounding box center [382, 141] width 147 height 157
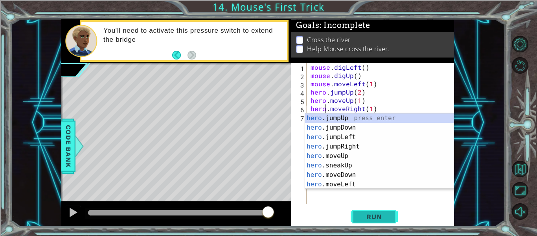
type textarea "hero.moveRight(1)"
click at [390, 214] on button "Run" at bounding box center [374, 216] width 47 height 16
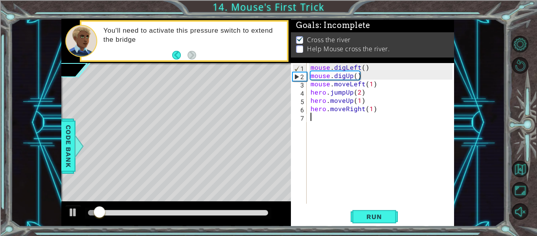
click at [337, 114] on div "mouse . digLeft ( ) mouse . digUp ( ) mouse . moveLeft ( 1 ) hero . jumpUp ( 2 …" at bounding box center [382, 141] width 147 height 157
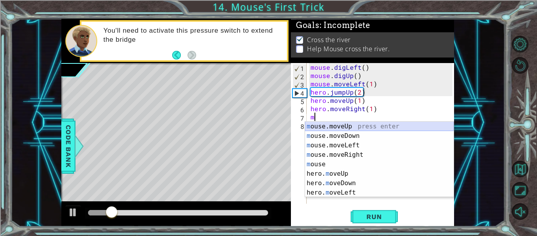
click at [368, 125] on div "m ouse.moveUp press enter m ouse.moveDown press enter m ouse.moveLeft press ent…" at bounding box center [379, 169] width 149 height 94
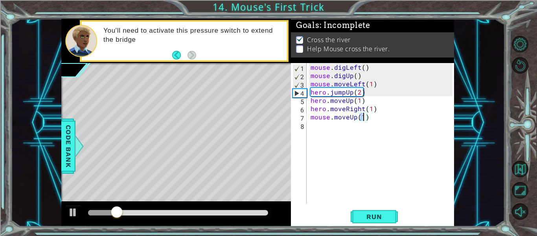
click at [377, 116] on div "mouse . digLeft ( ) mouse . digUp ( ) mouse . moveLeft ( 1 ) hero . jumpUp ( 2 …" at bounding box center [382, 141] width 147 height 157
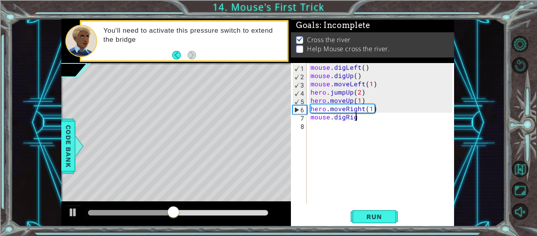
scroll to position [0, 3]
type textarea "mouse.digRight"
click at [380, 208] on div "mouse.digRight 1 2 3 4 5 6 7 8 mouse . digLeft ( ) mouse . digUp ( ) mouse . mo…" at bounding box center [372, 144] width 163 height 163
click at [385, 225] on div "mouse.digRight 1 2 3 4 5 6 7 8 mouse . digLeft ( ) mouse . digUp ( ) mouse . mo…" at bounding box center [372, 144] width 163 height 163
click at [384, 219] on span "Run" at bounding box center [374, 216] width 31 height 8
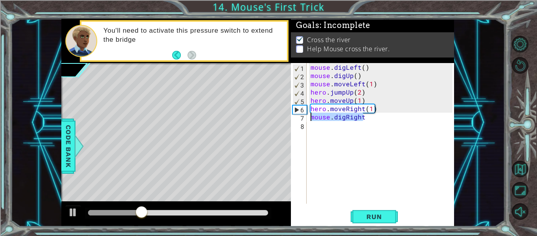
click at [283, 120] on div "1 ההההההההההההההההההההההההההההההההההההההההההההההההההההההההההההההההההההההההההההה…" at bounding box center [257, 122] width 393 height 207
type textarea "hero.moveRight(1)"
